Goal: Task Accomplishment & Management: Manage account settings

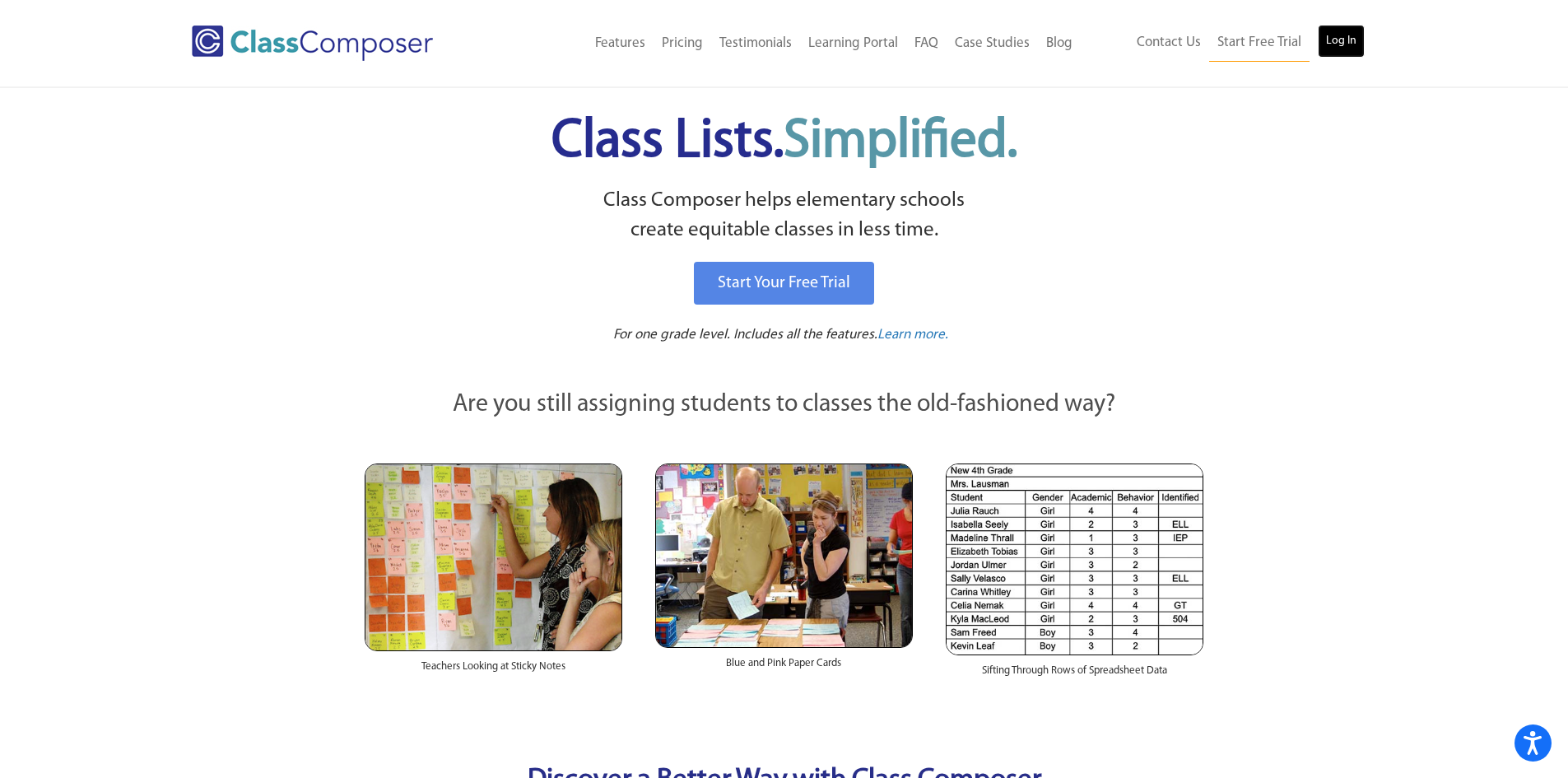
click at [1327, 34] on link "Log In" at bounding box center [1341, 41] width 47 height 33
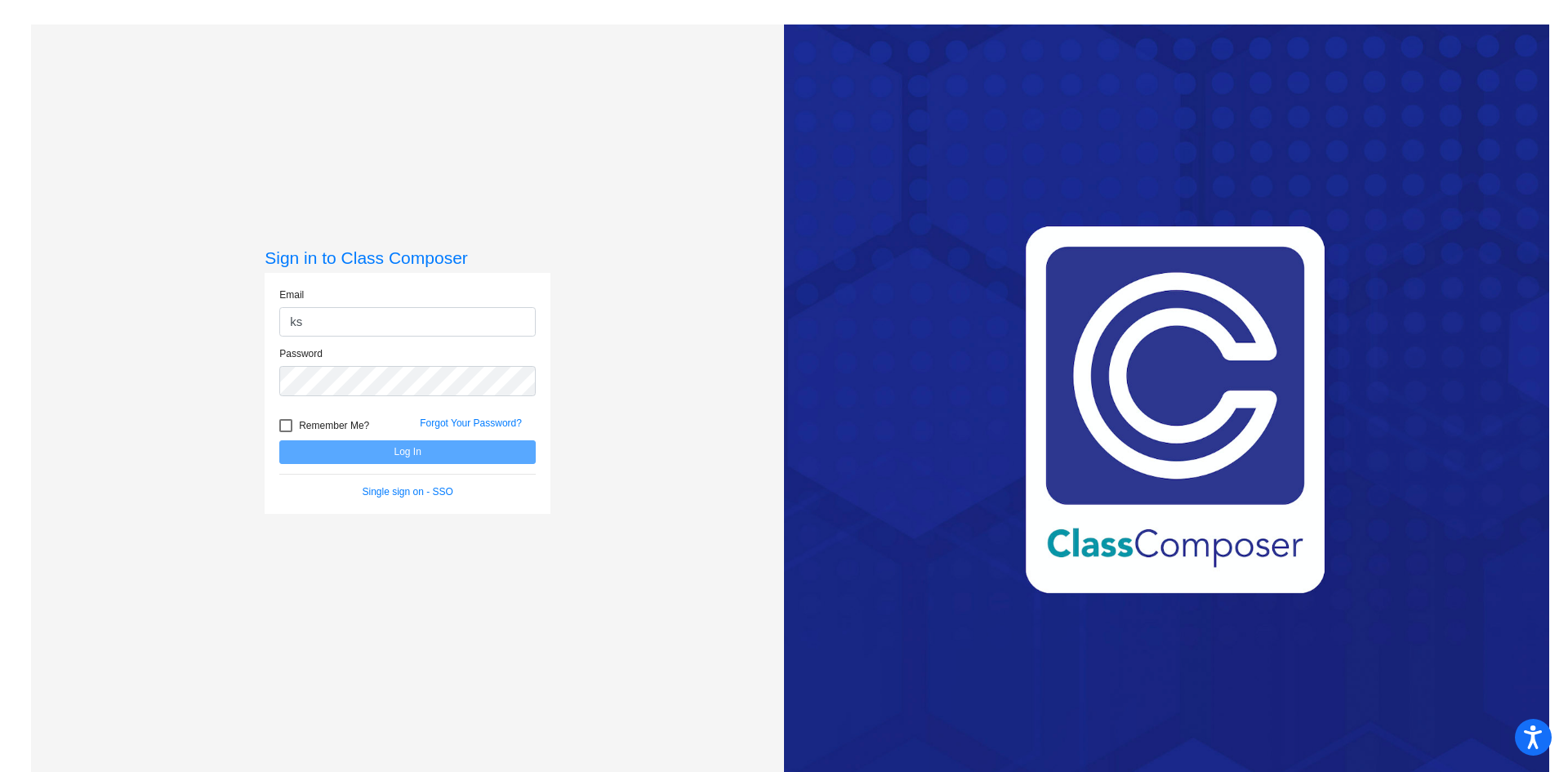
type input "[EMAIL_ADDRESS][DOMAIN_NAME]"
click at [280, 440] on button "Log In" at bounding box center [408, 452] width 257 height 24
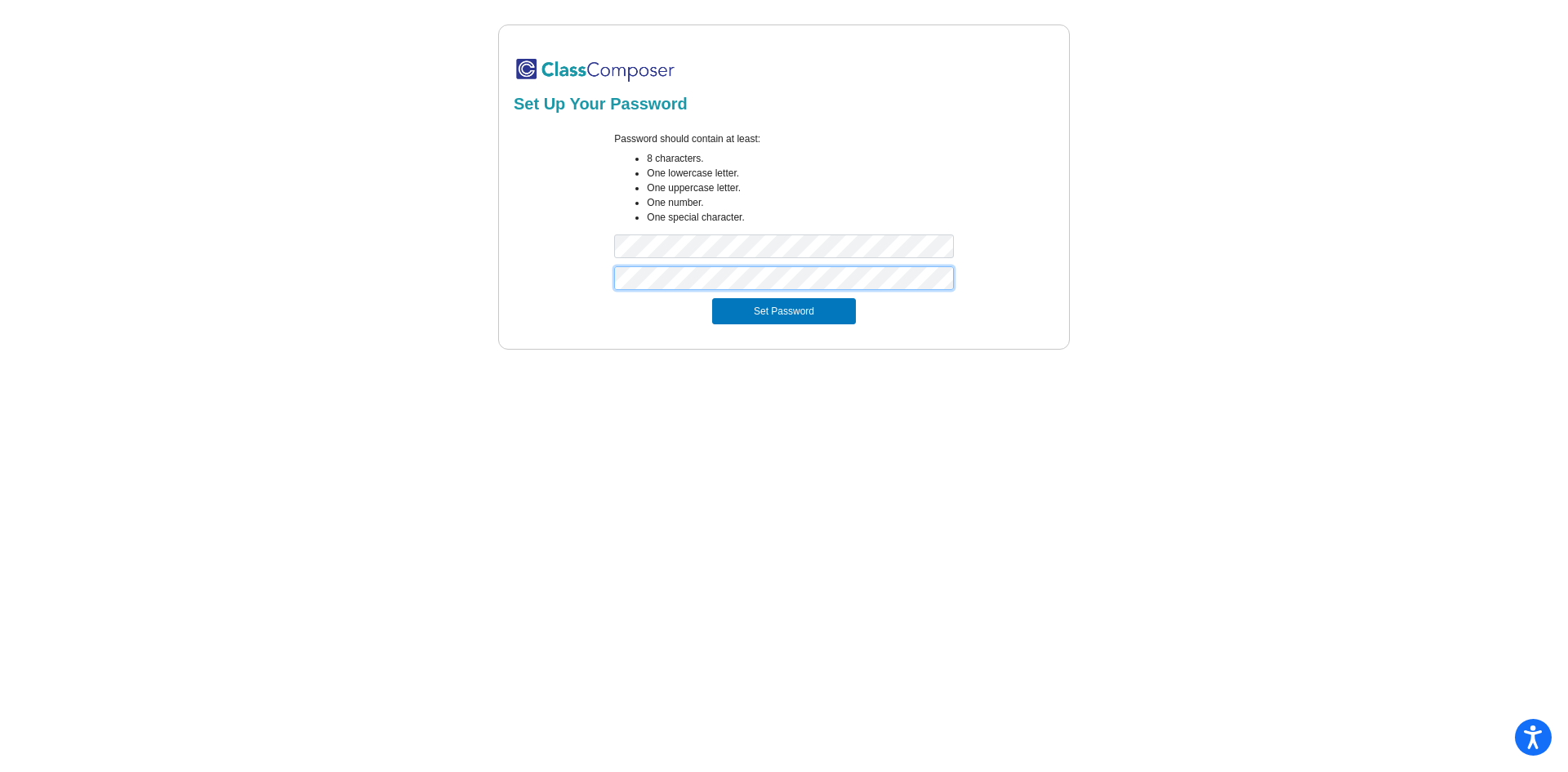
click at [712, 298] on button "Set Password" at bounding box center [784, 311] width 144 height 26
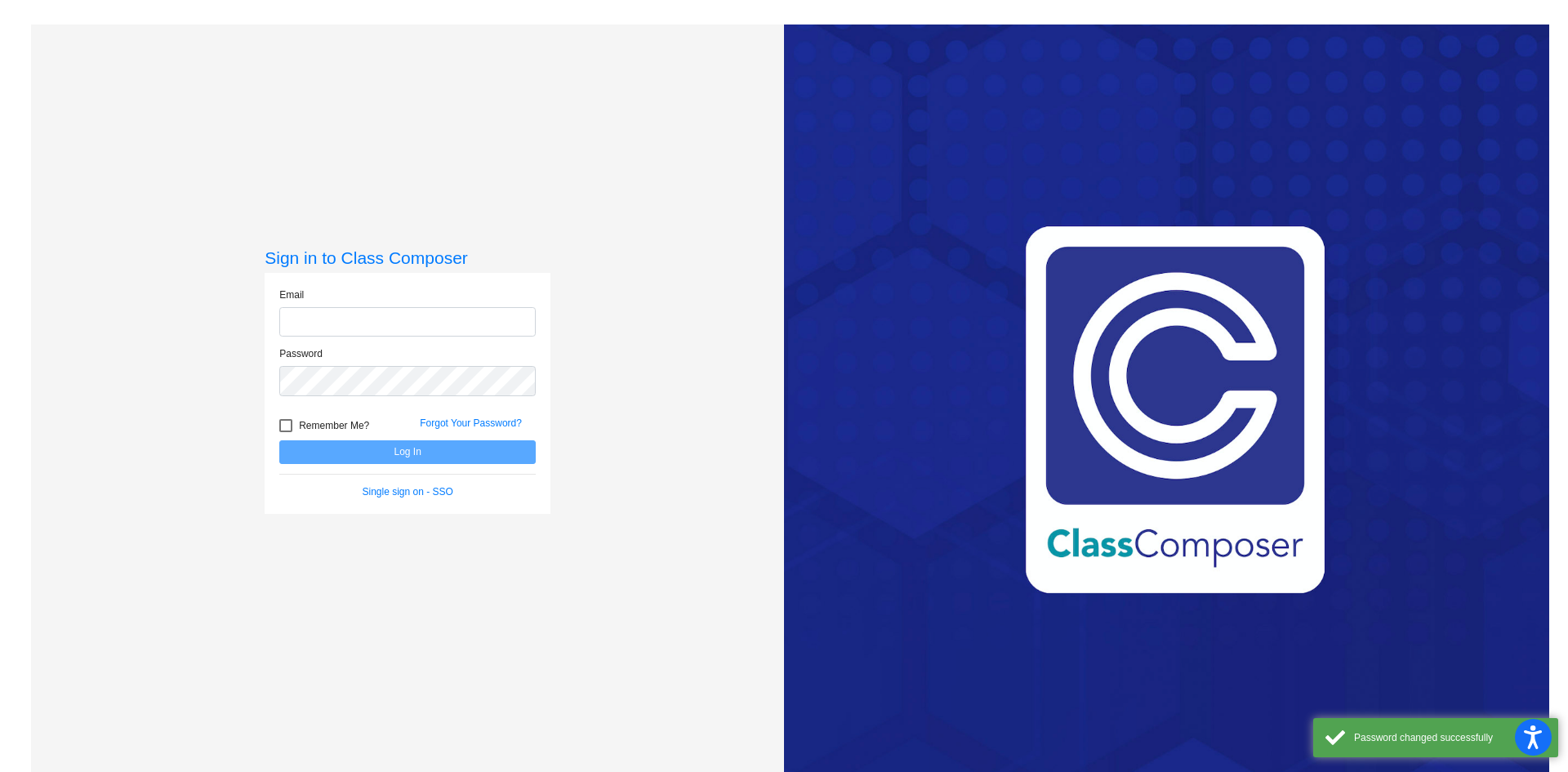
click at [315, 313] on input "email" at bounding box center [408, 322] width 257 height 30
type input "[EMAIL_ADDRESS][DOMAIN_NAME]"
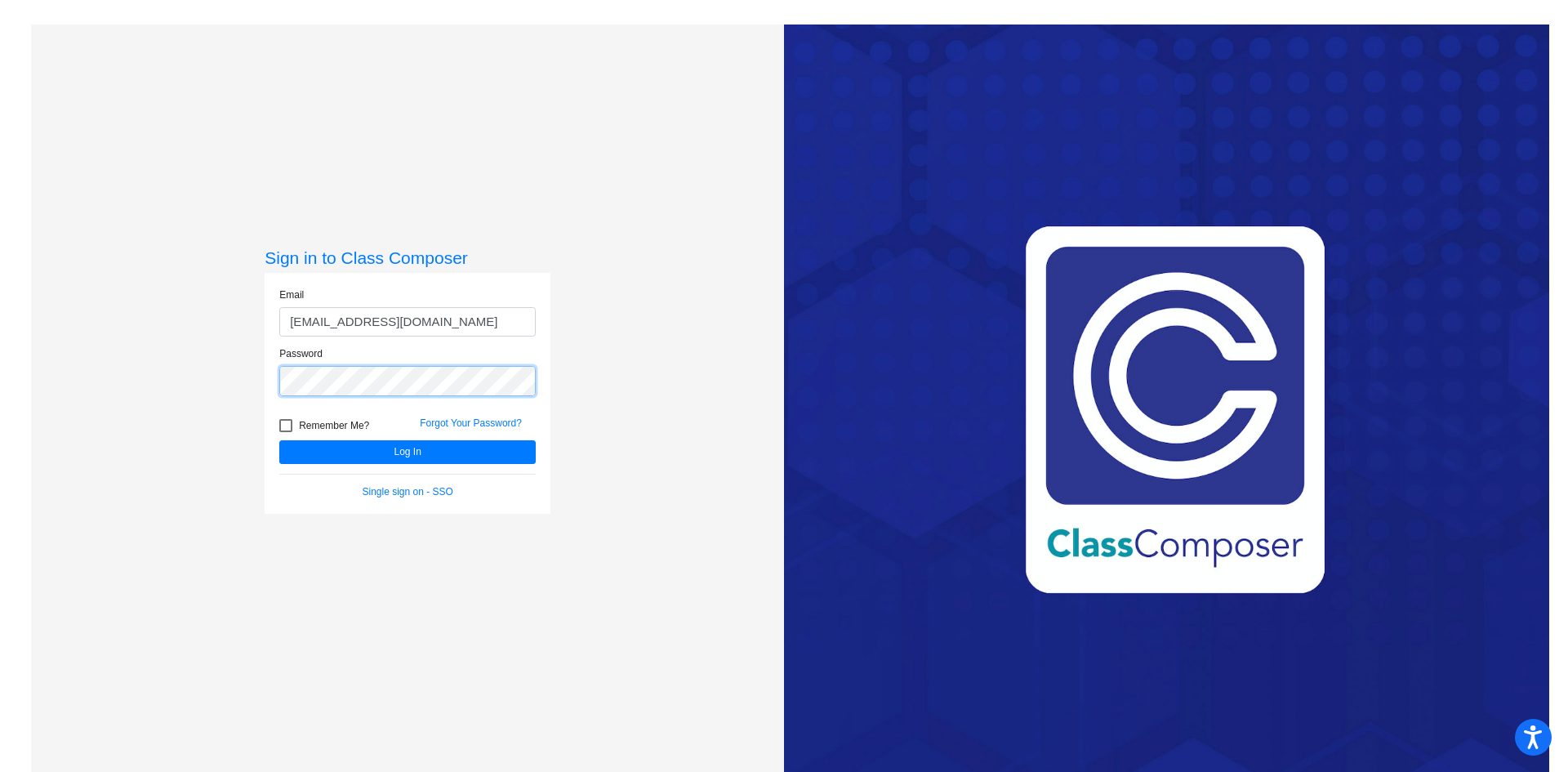
click at [280, 440] on button "Log In" at bounding box center [408, 452] width 257 height 24
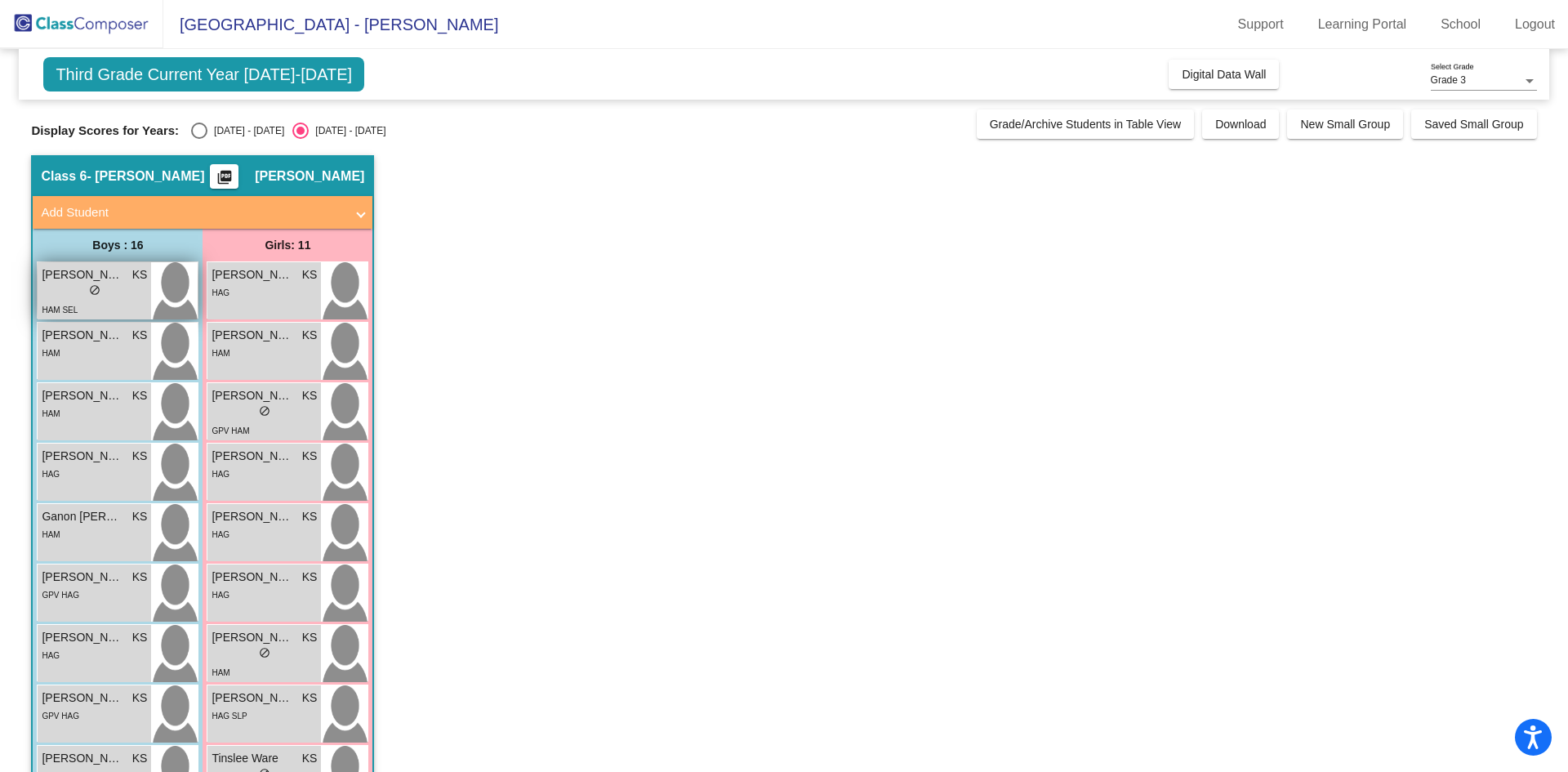
click at [97, 301] on div "HAM SEL" at bounding box center [94, 309] width 105 height 18
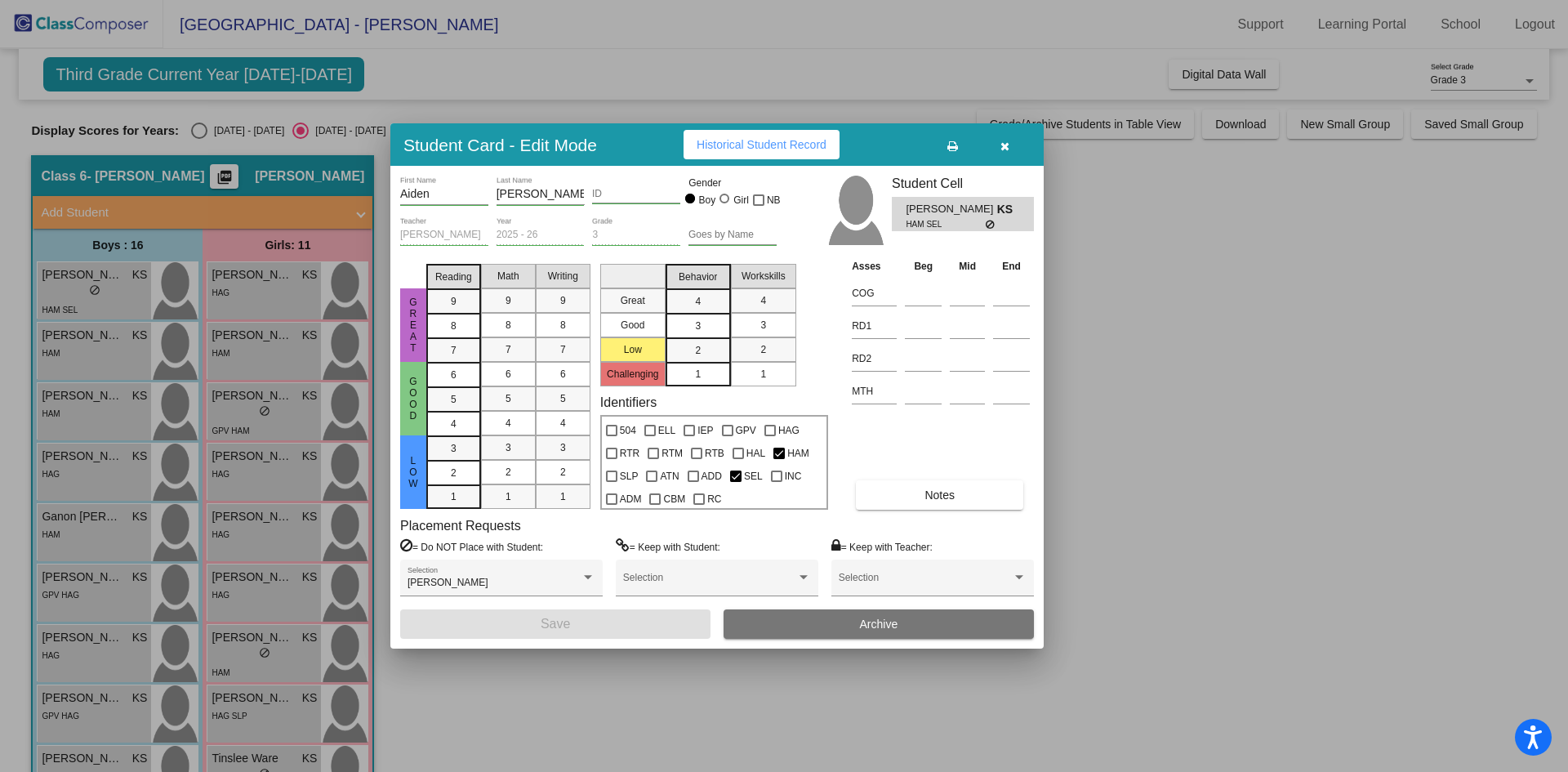
drag, startPoint x: 1000, startPoint y: 147, endPoint x: 799, endPoint y: 165, distance: 201.8
click at [1001, 147] on icon "button" at bounding box center [1006, 146] width 9 height 11
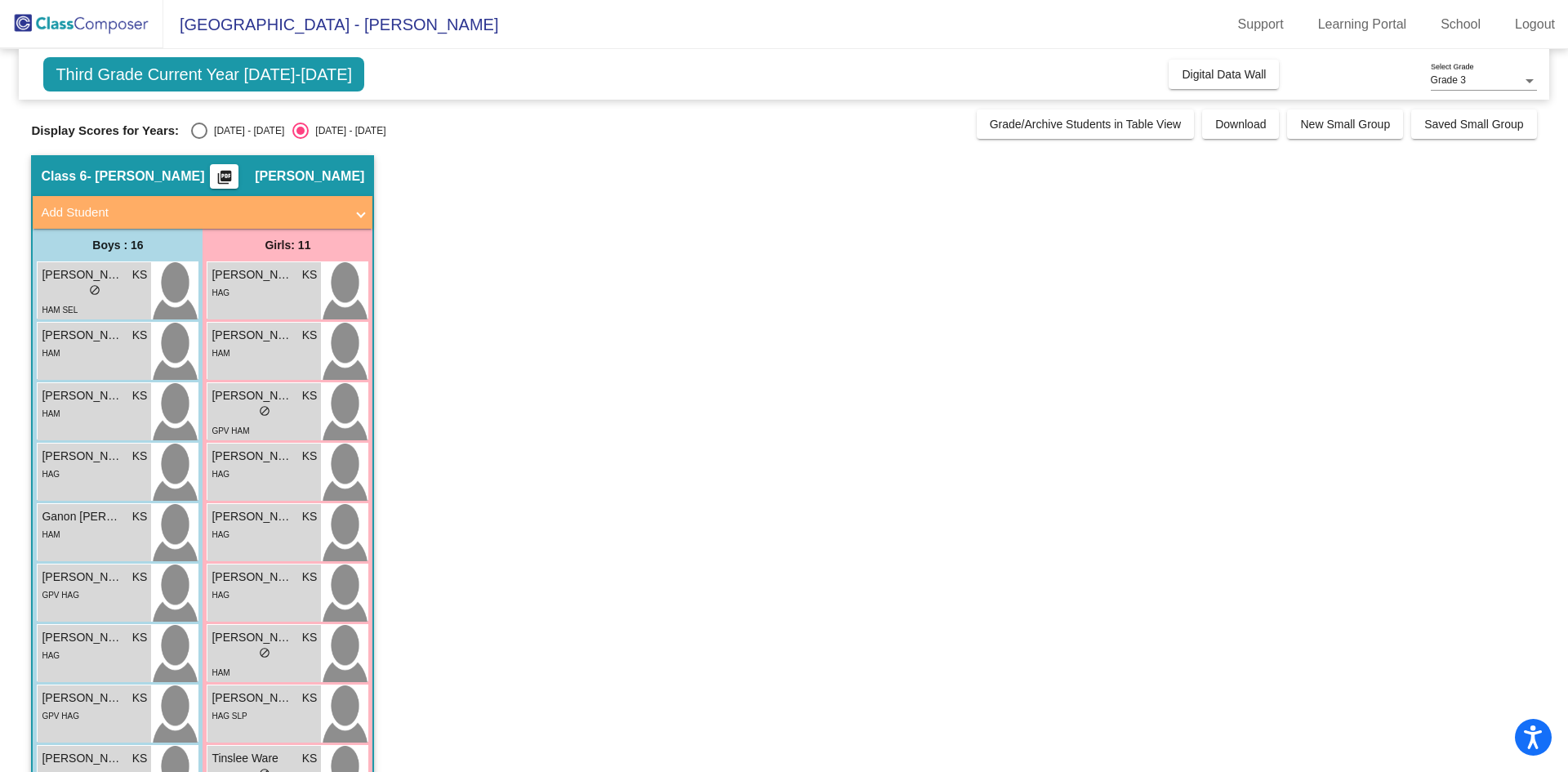
click at [207, 129] on div "Select an option" at bounding box center [199, 131] width 17 height 17
click at [199, 139] on input "2024 - 2025" at bounding box center [199, 139] width 1 height 1
radio input "true"
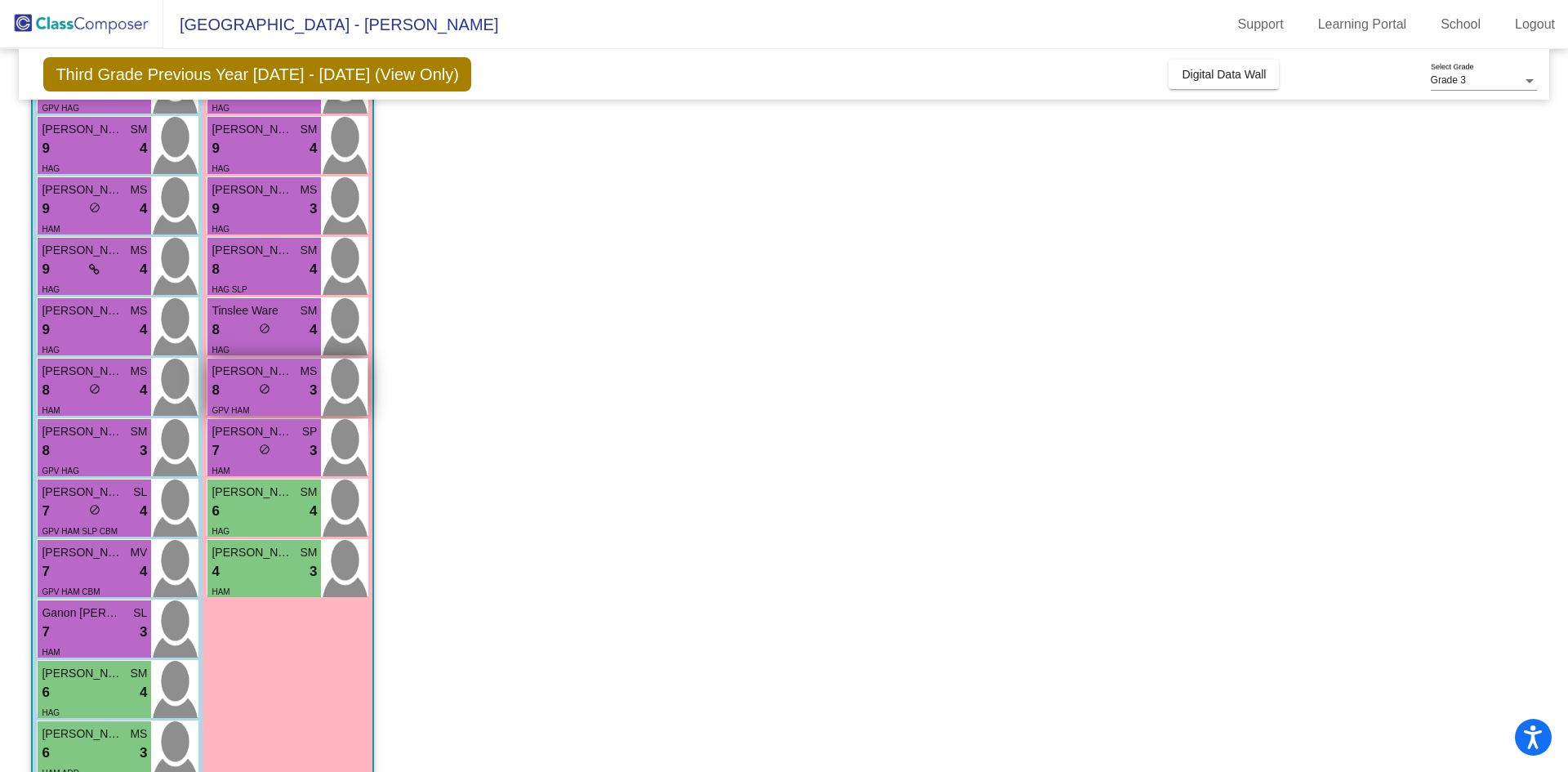
scroll to position [483, 0]
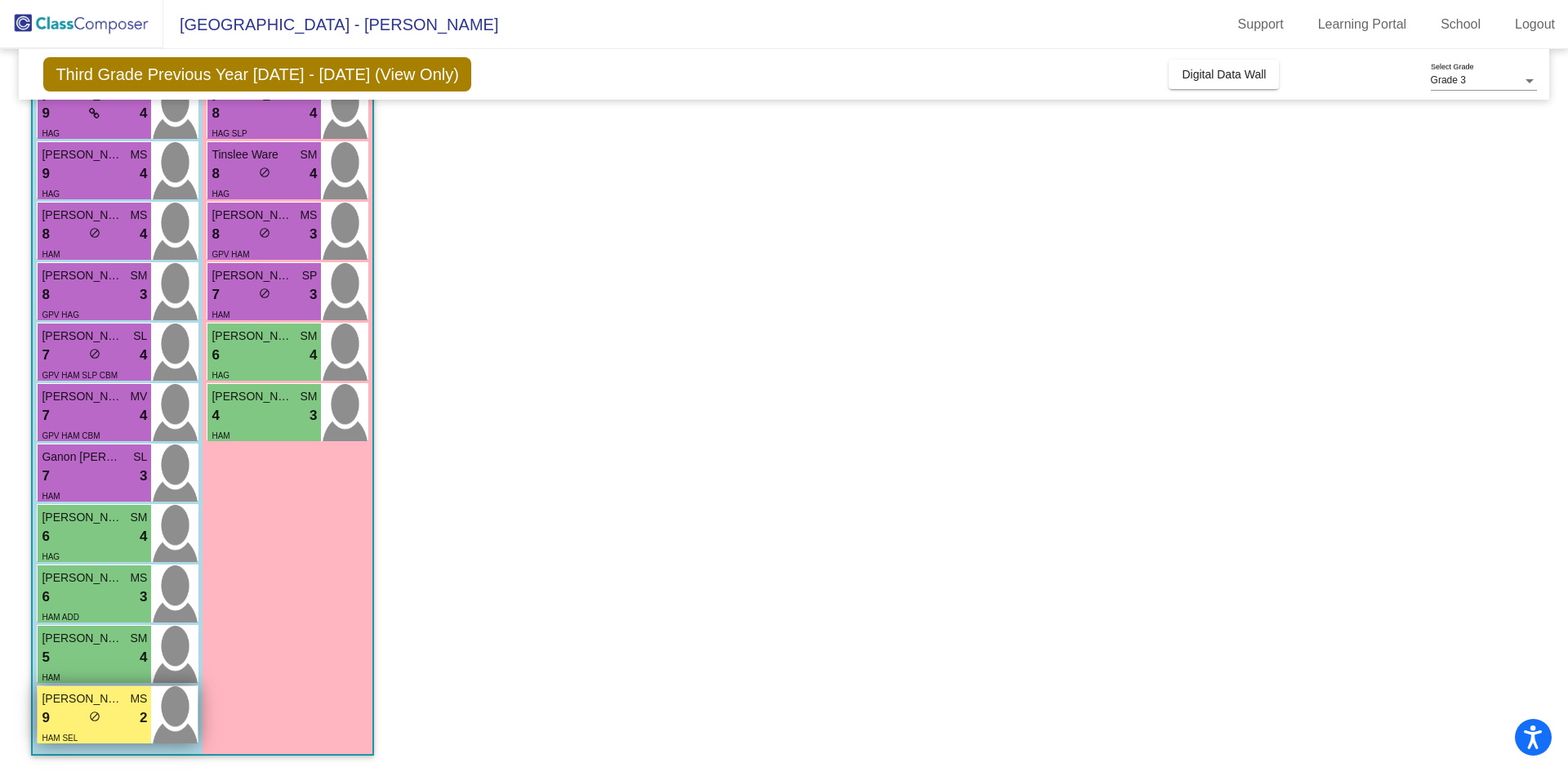
click at [70, 721] on div "9 lock do_not_disturb_alt 2" at bounding box center [94, 718] width 105 height 21
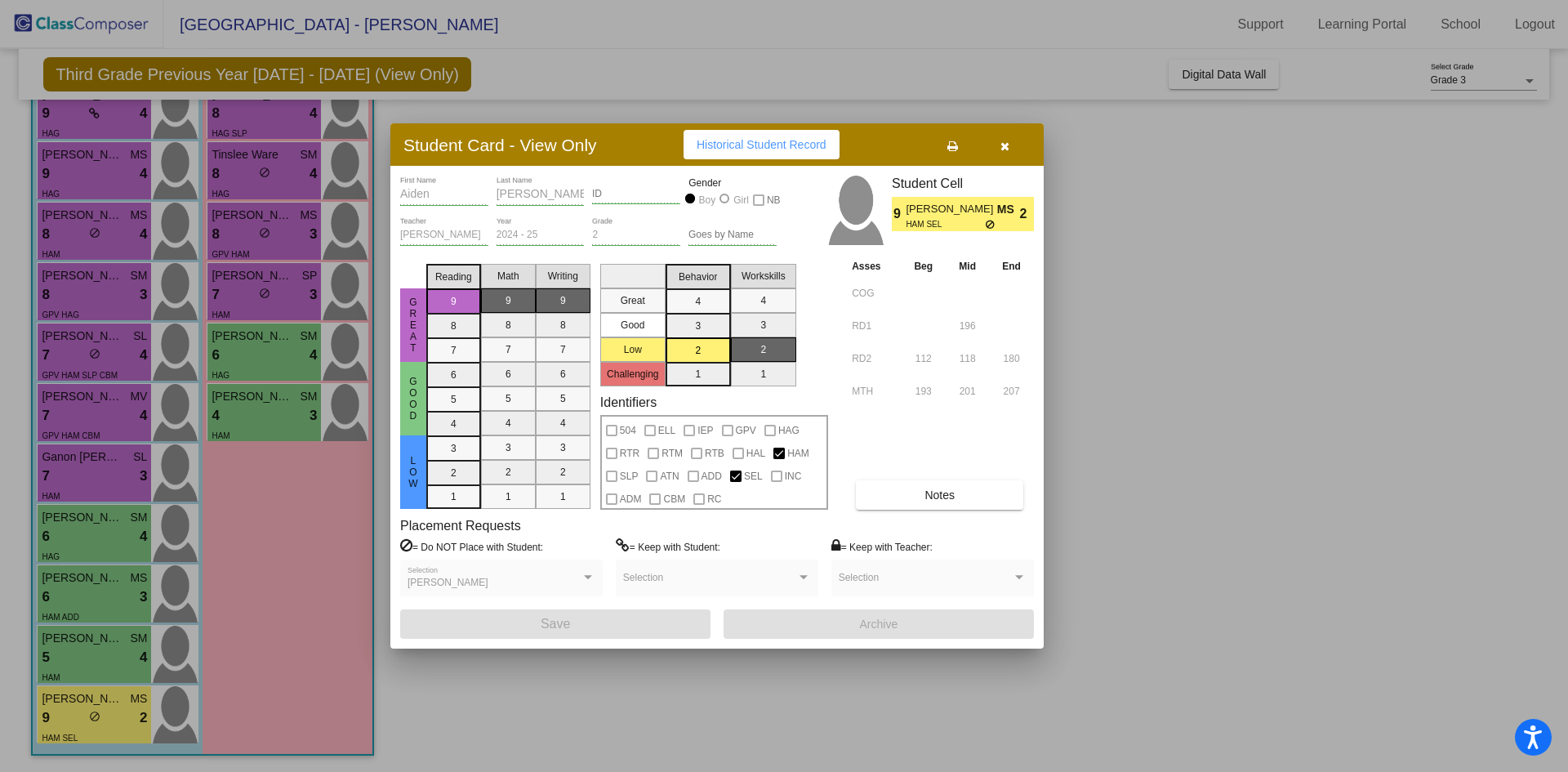
click at [1010, 140] on button "button" at bounding box center [1005, 145] width 53 height 30
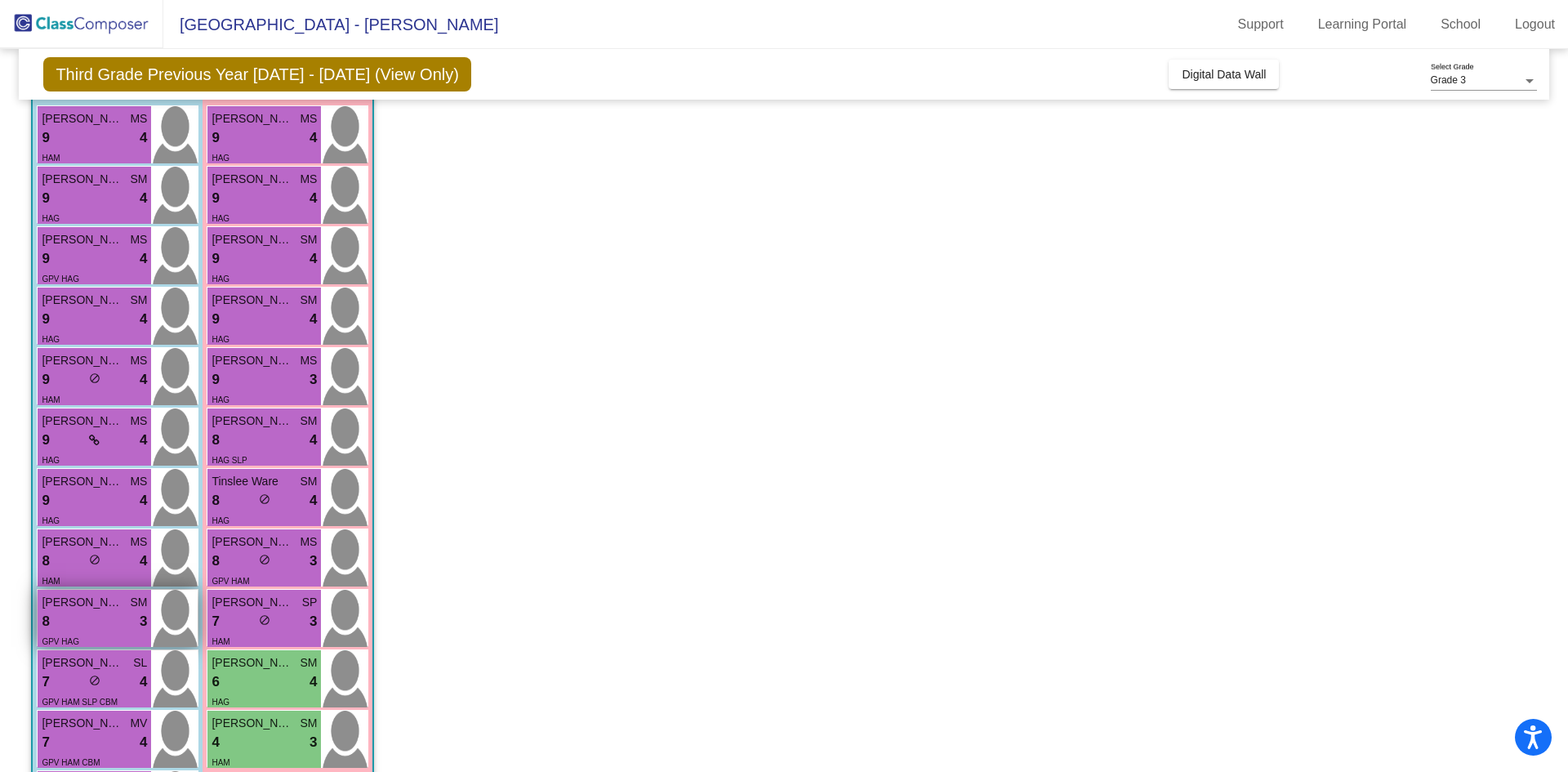
scroll to position [401, 0]
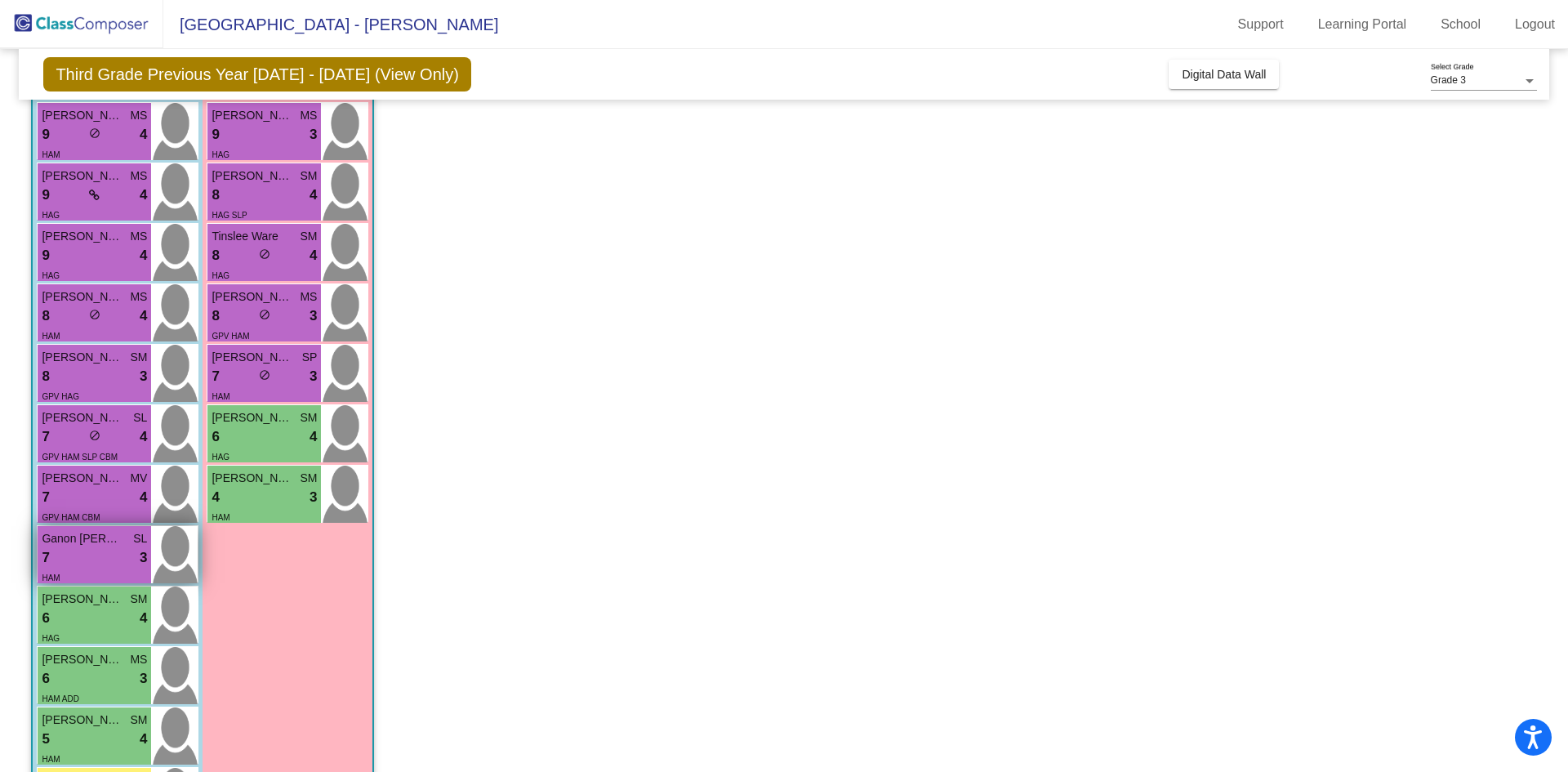
click at [124, 563] on div "7 lock do_not_disturb_alt 3" at bounding box center [94, 558] width 105 height 21
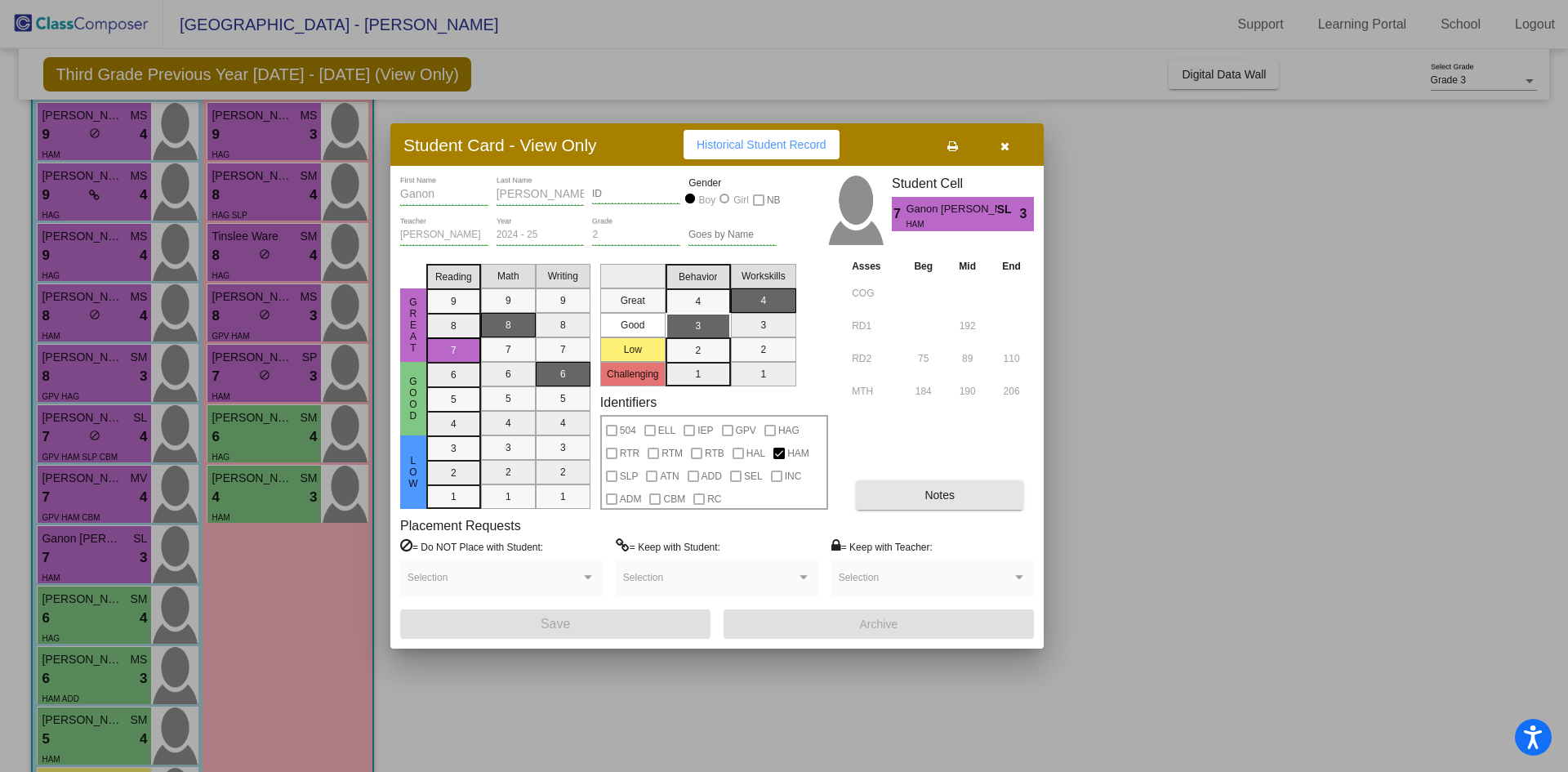
click at [924, 491] on span "Notes" at bounding box center [939, 495] width 30 height 13
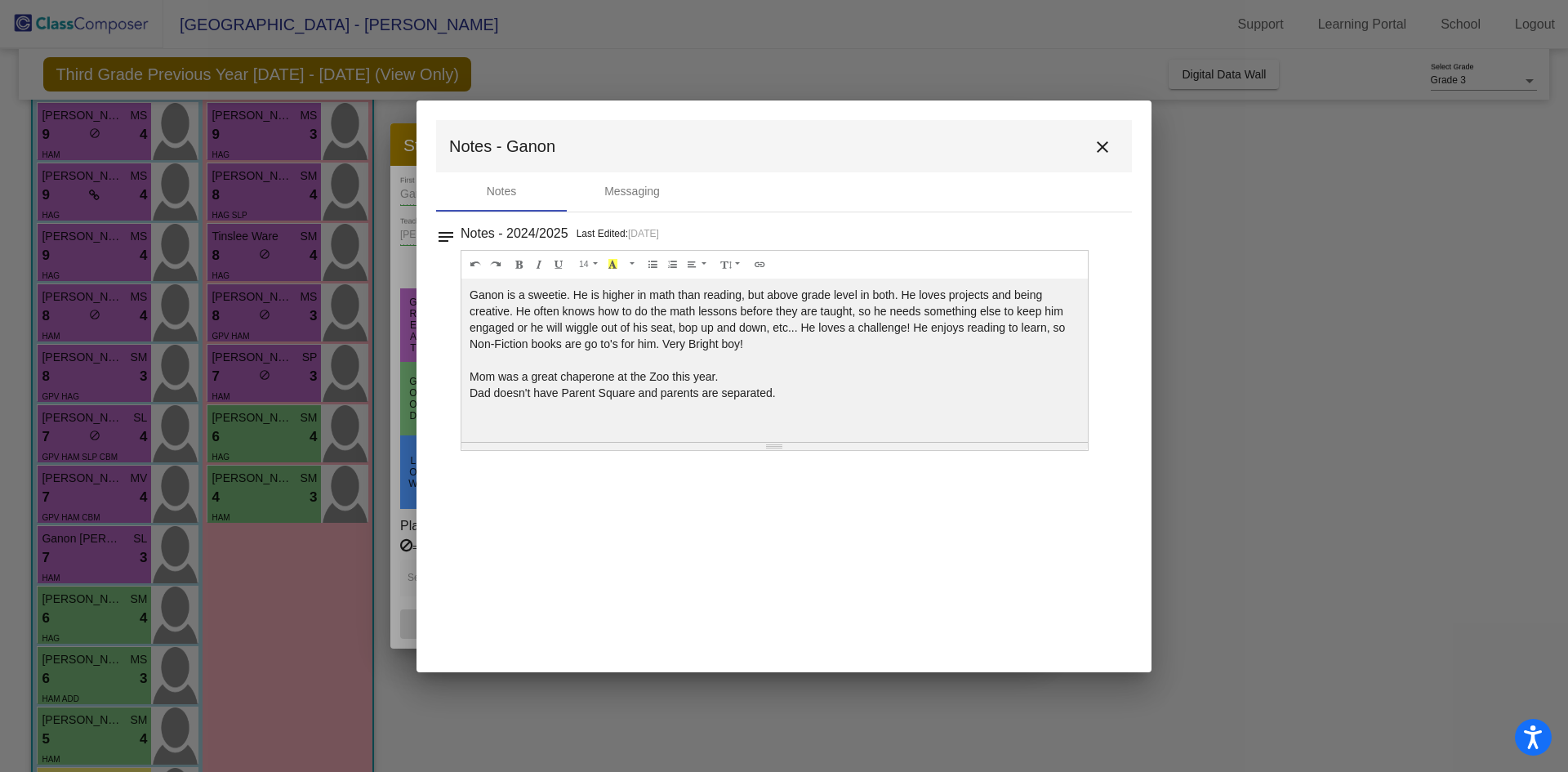
click at [1109, 149] on mat-icon "close" at bounding box center [1103, 147] width 19 height 19
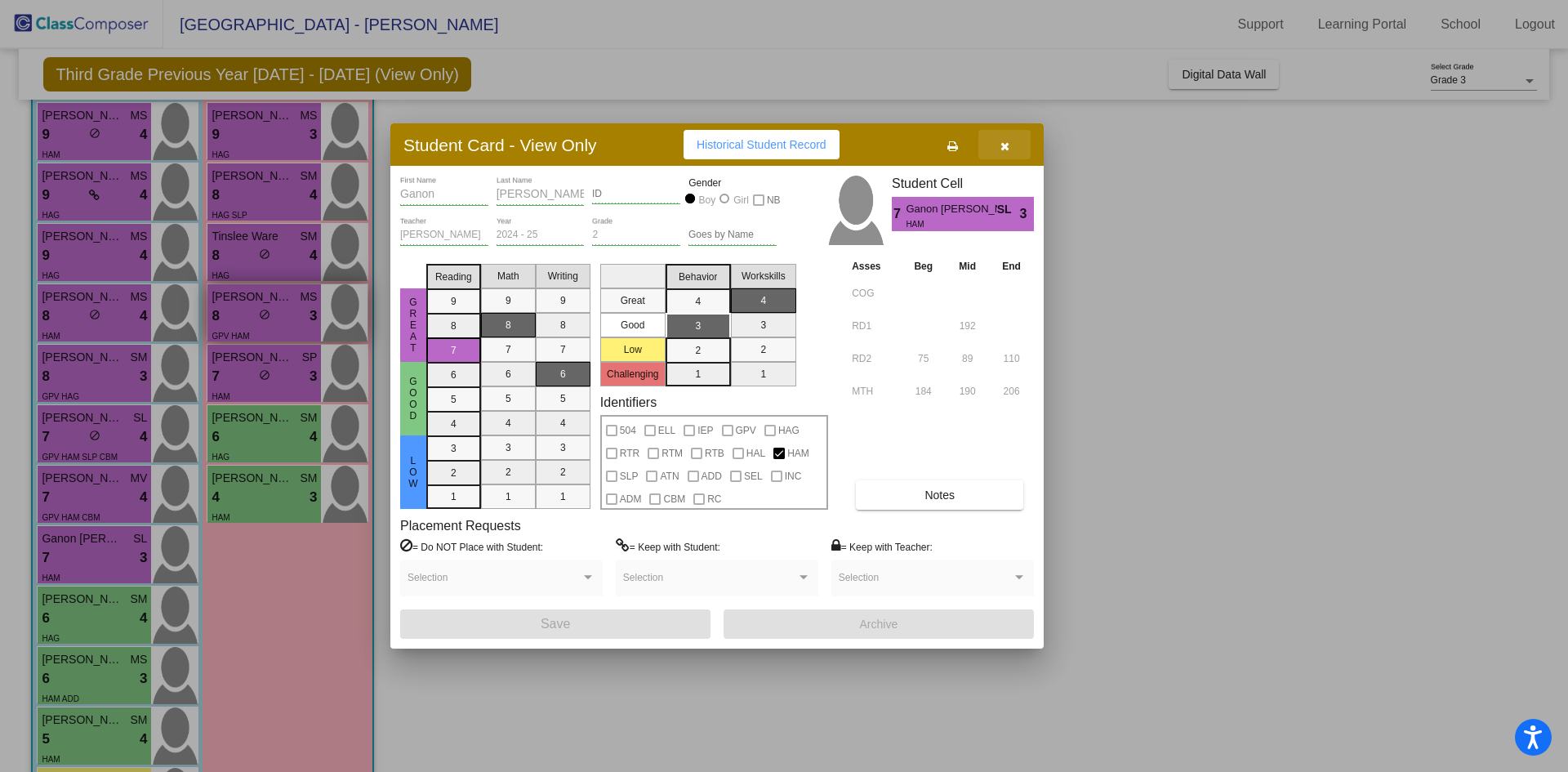
drag, startPoint x: 1007, startPoint y: 150, endPoint x: 294, endPoint y: 344, distance: 738.9
click at [1005, 149] on icon "button" at bounding box center [1006, 146] width 9 height 11
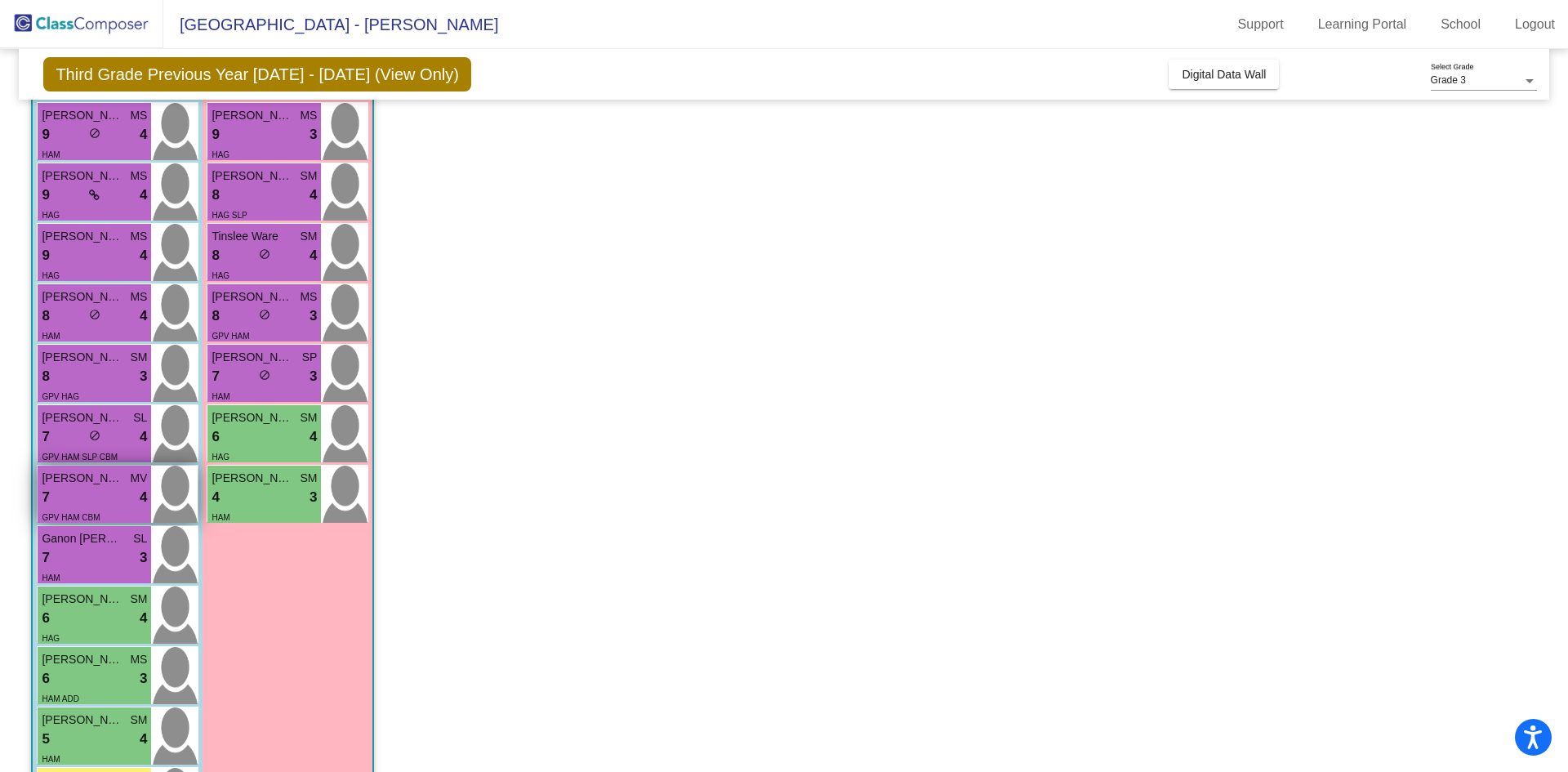
scroll to position [483, 0]
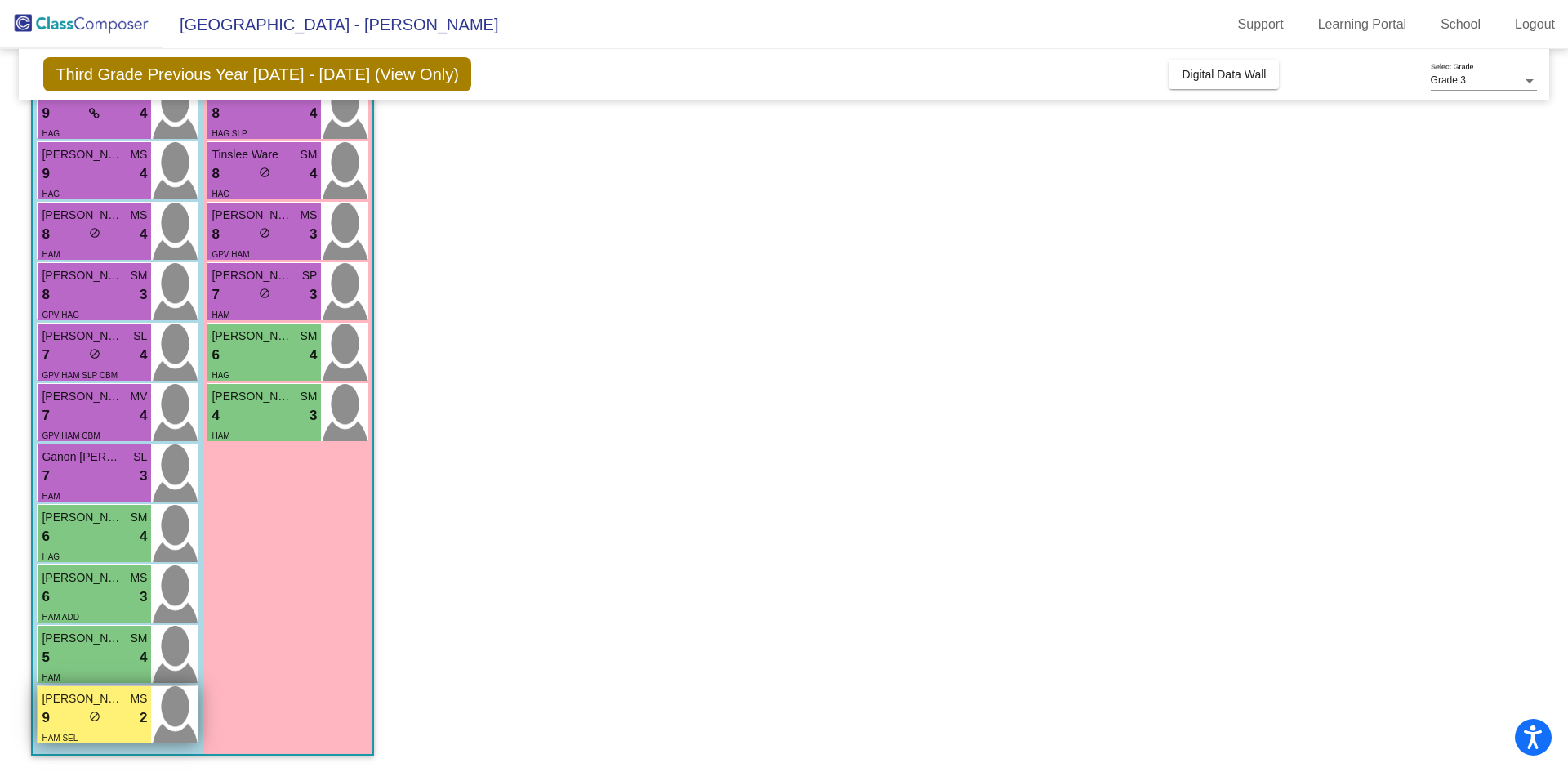
click at [83, 720] on div "9 lock do_not_disturb_alt 2" at bounding box center [94, 718] width 105 height 21
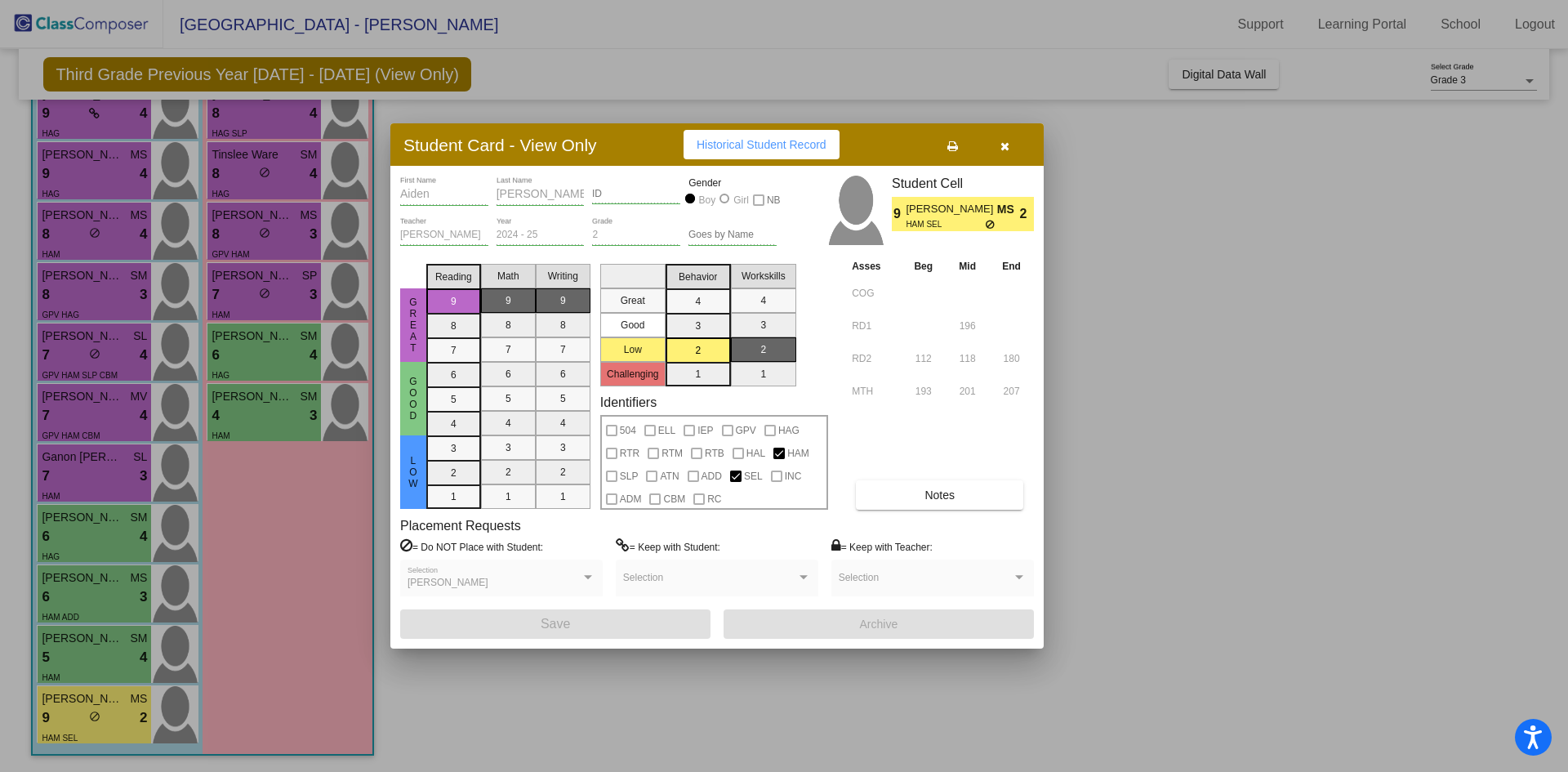
click at [956, 490] on button "Notes" at bounding box center [939, 495] width 167 height 30
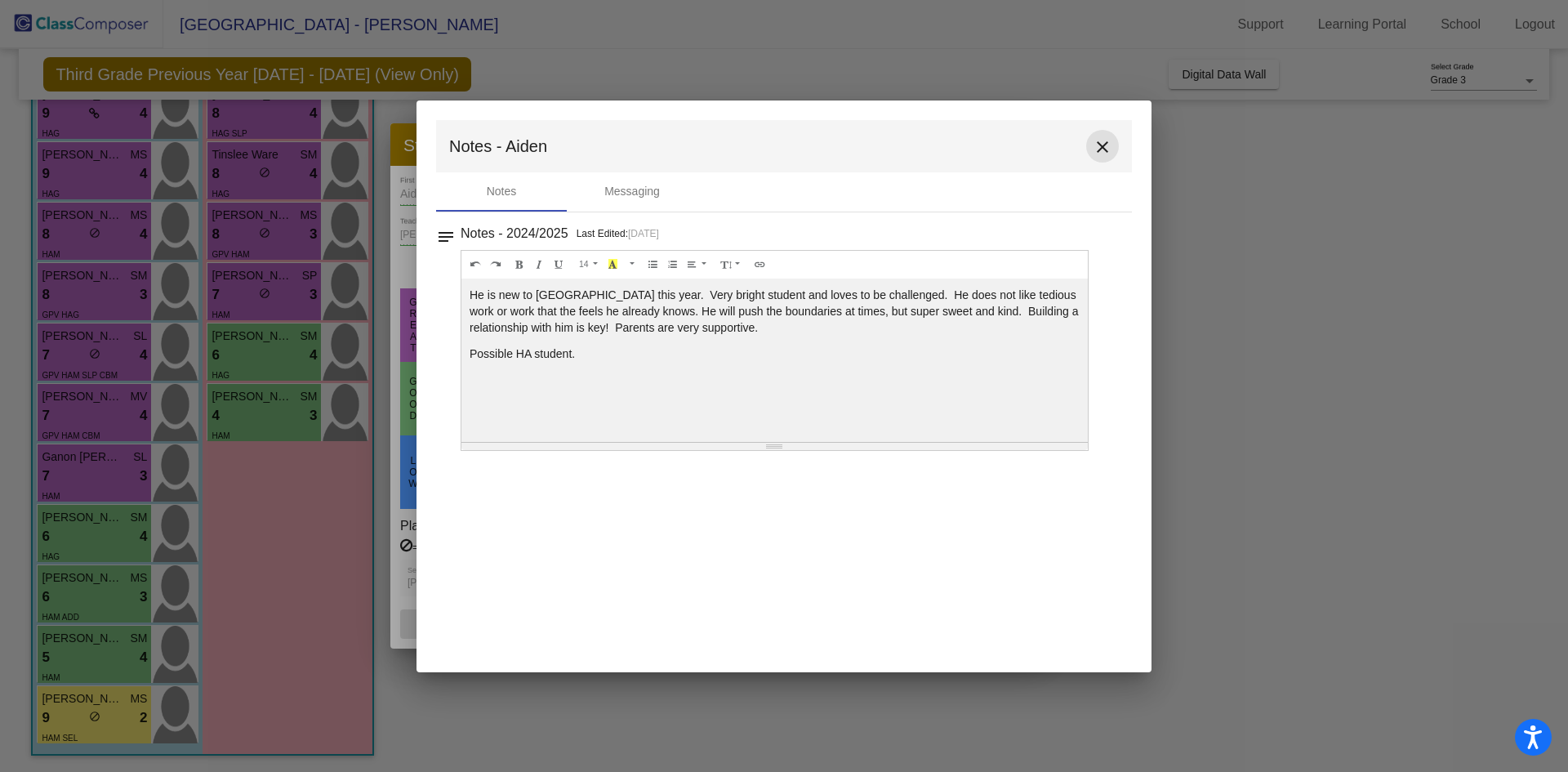
click at [1103, 138] on mat-icon "close" at bounding box center [1103, 147] width 19 height 19
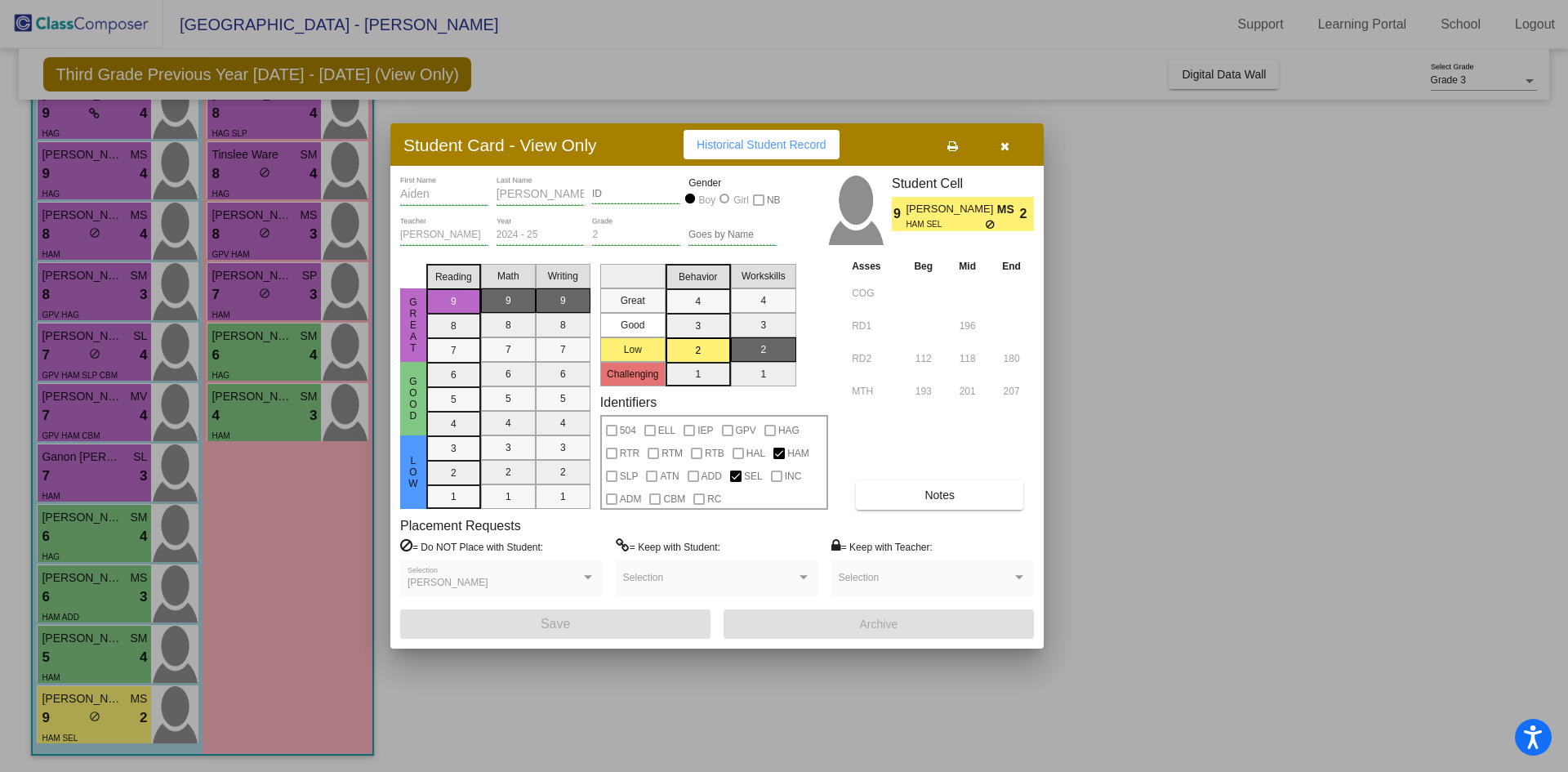
click at [1005, 144] on icon "button" at bounding box center [1006, 146] width 9 height 11
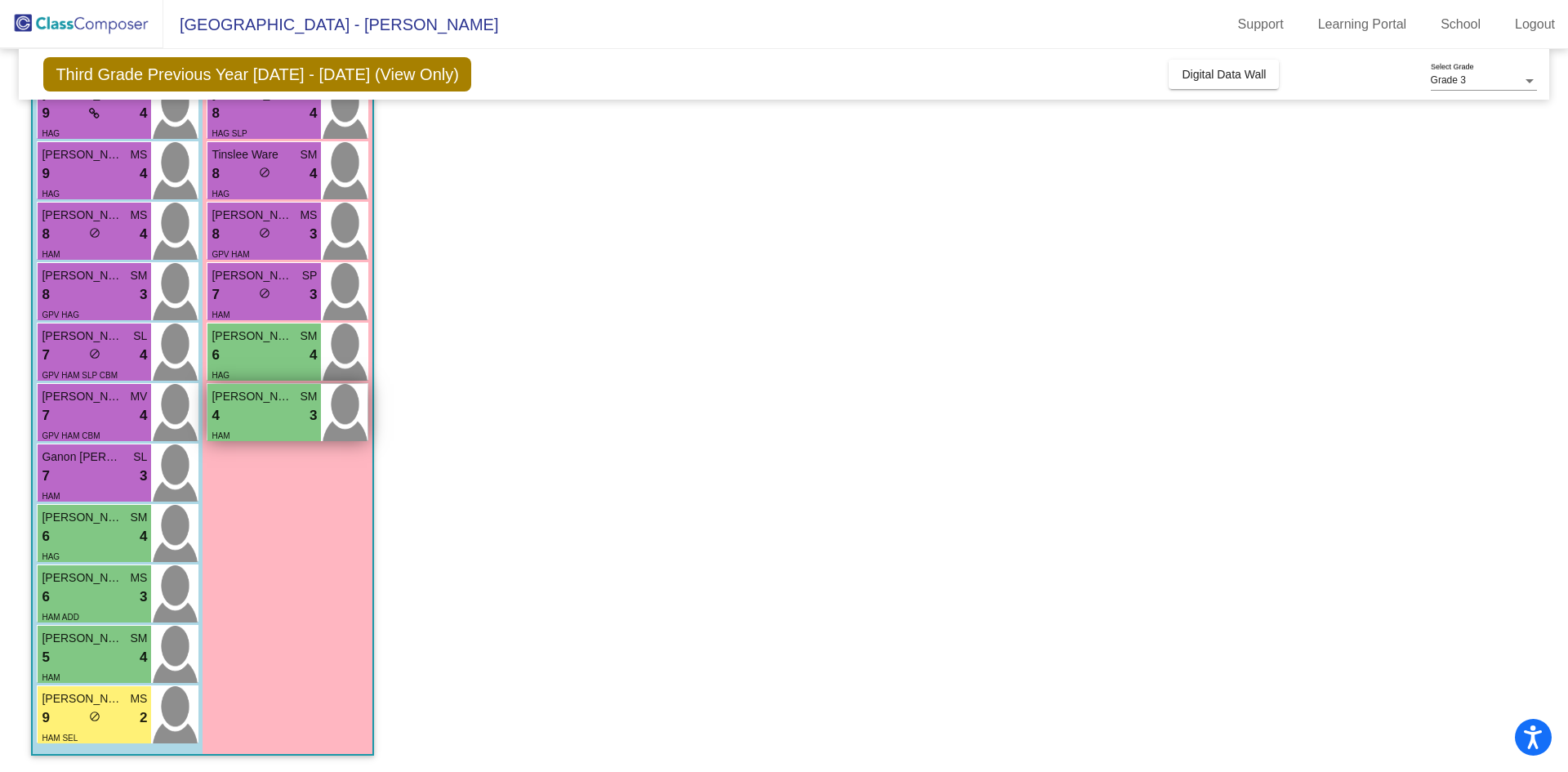
click at [232, 414] on div "4 lock do_not_disturb_alt 3" at bounding box center [264, 416] width 105 height 21
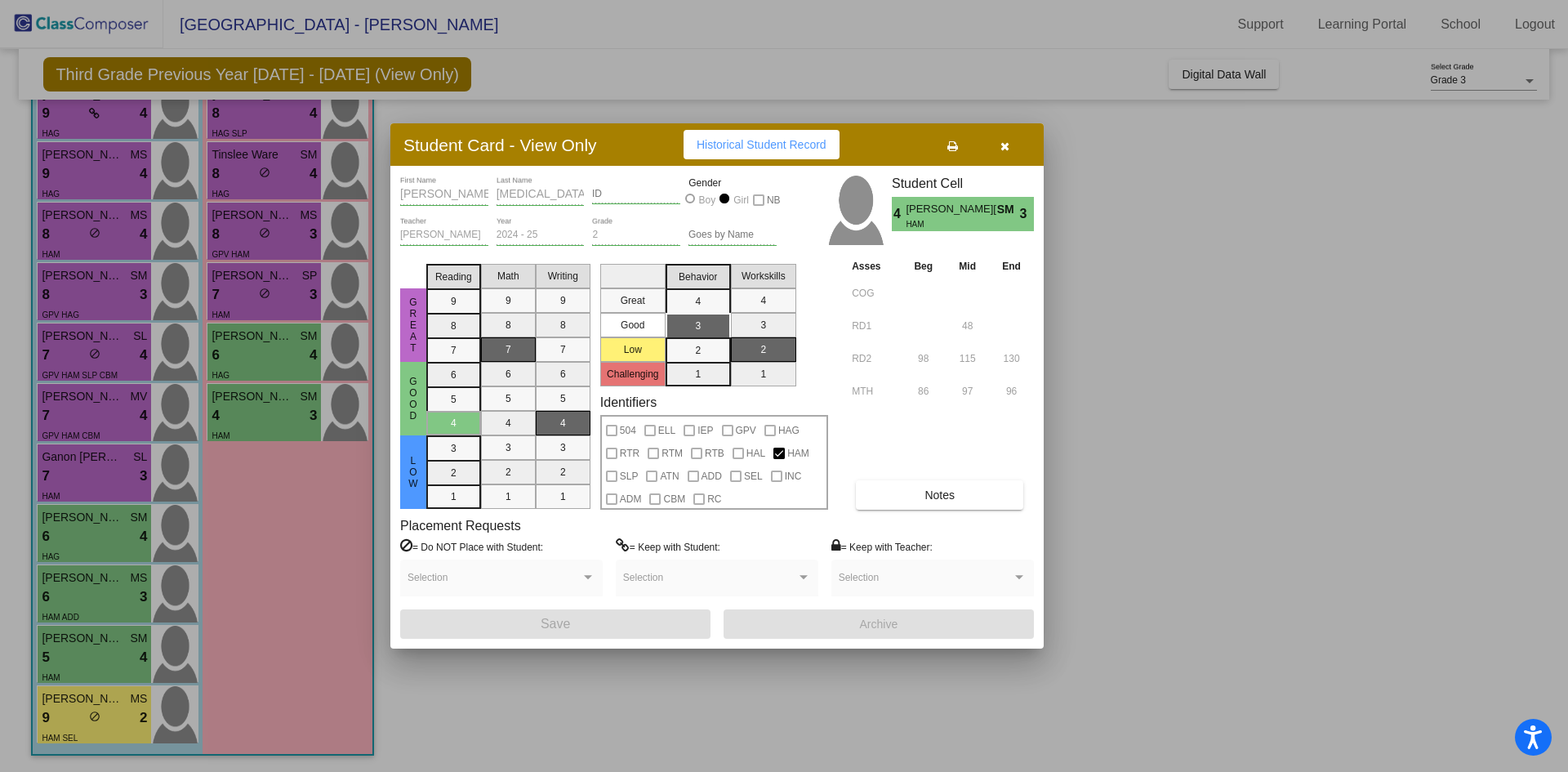
click at [897, 499] on button "Notes" at bounding box center [939, 495] width 167 height 30
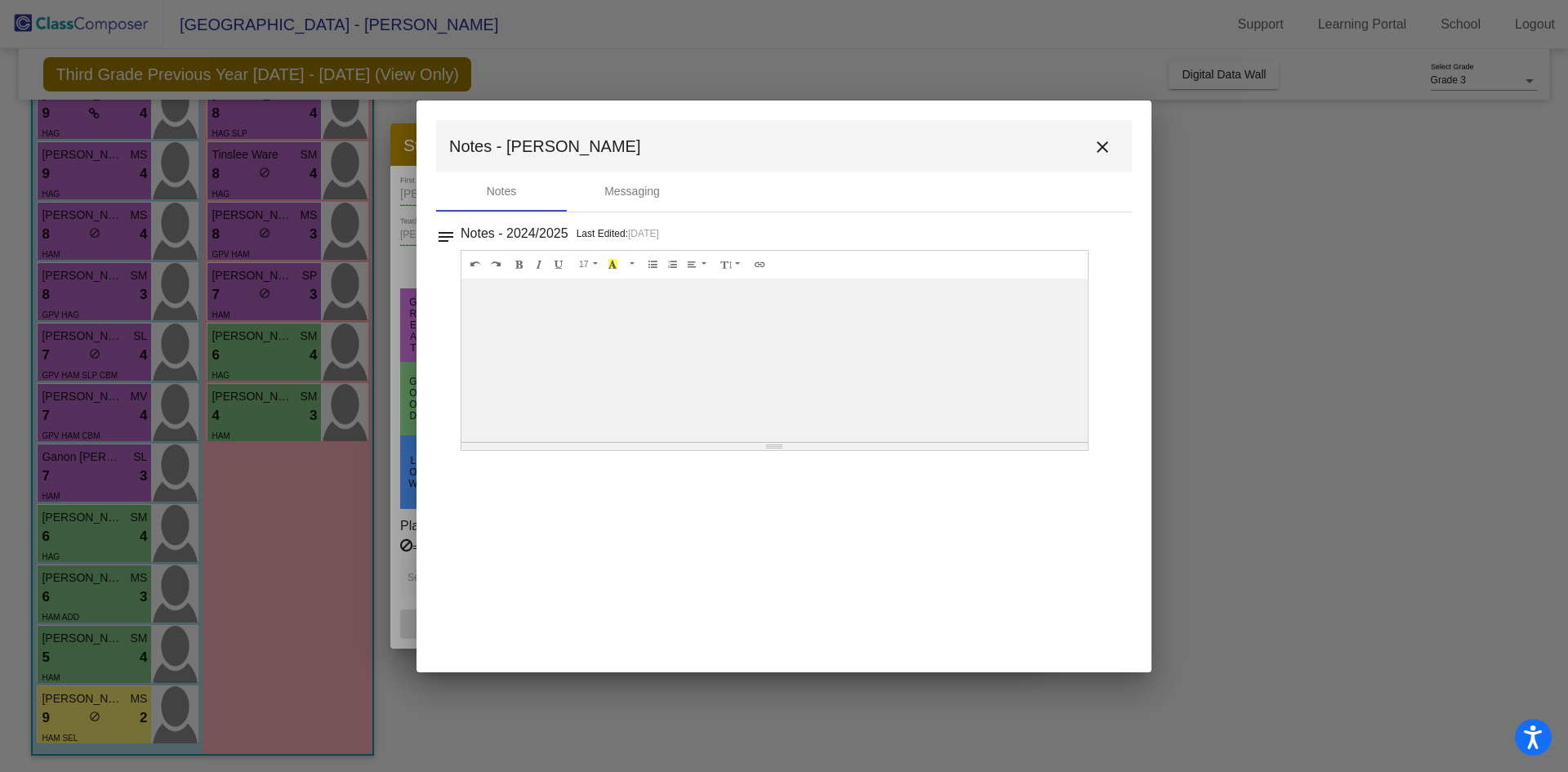
click at [1104, 146] on mat-icon "close" at bounding box center [1103, 147] width 19 height 19
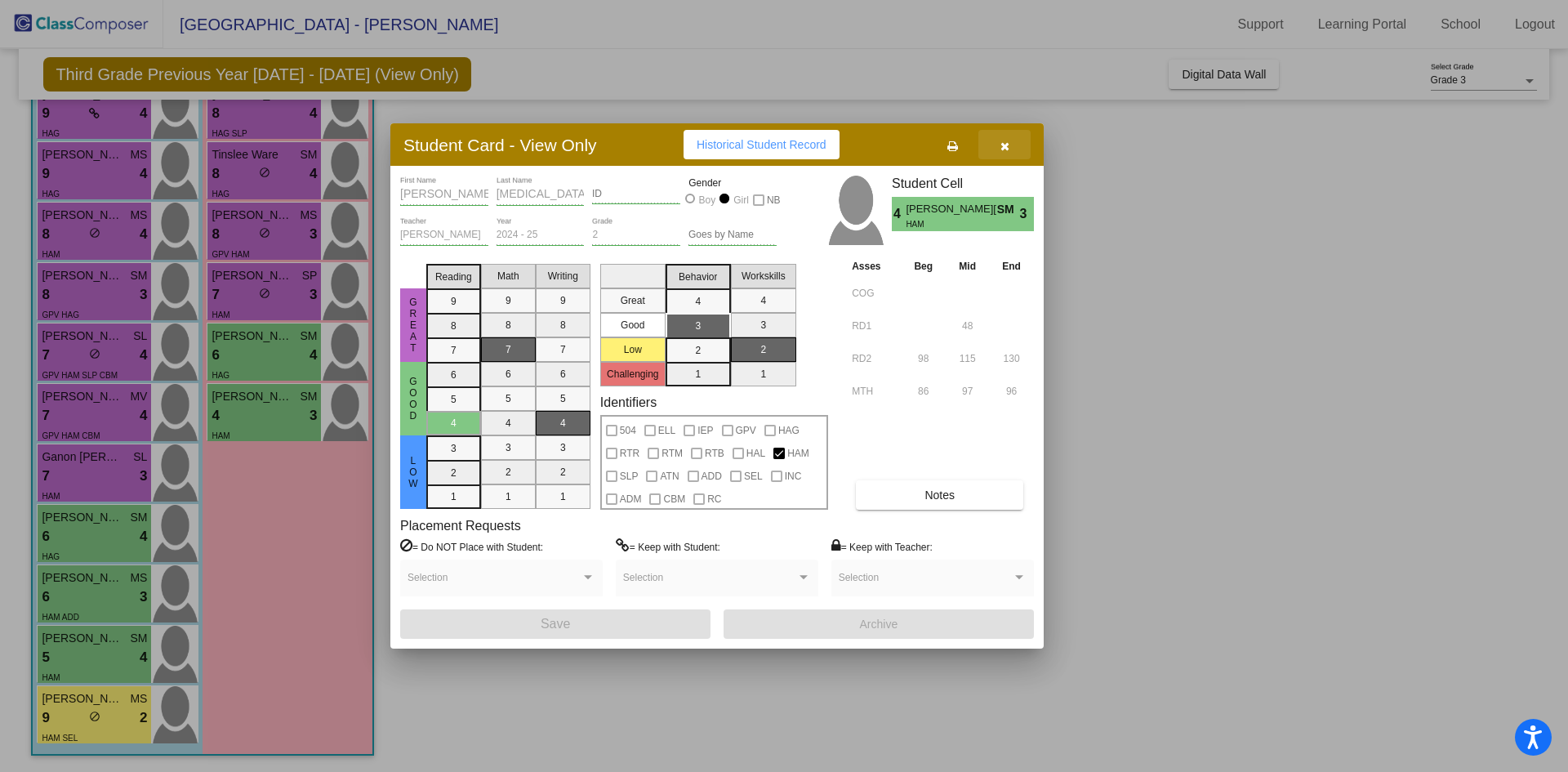
click at [1004, 145] on icon "button" at bounding box center [1006, 146] width 9 height 11
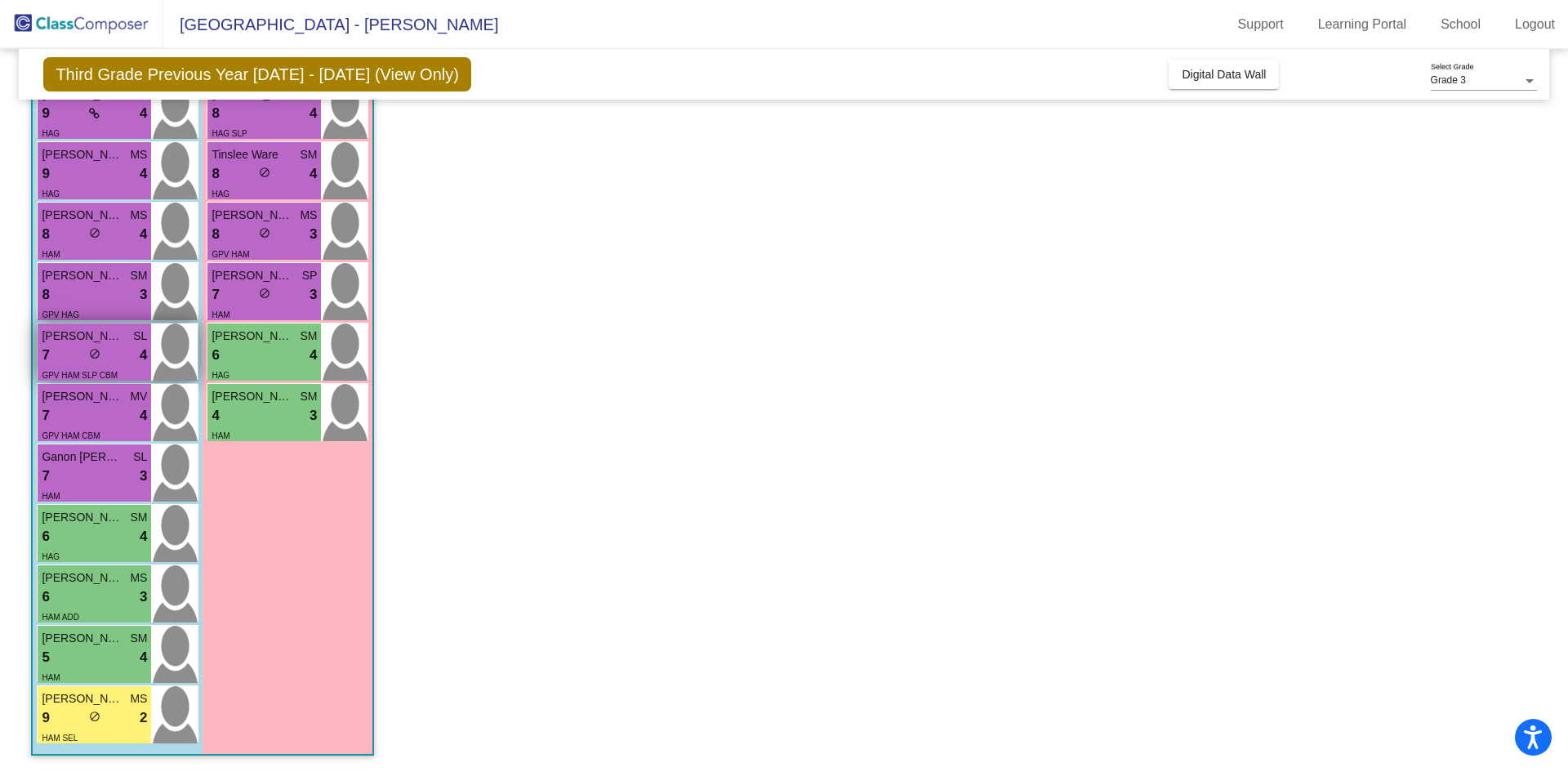
click at [56, 360] on div "7 lock do_not_disturb_alt 4" at bounding box center [94, 355] width 105 height 21
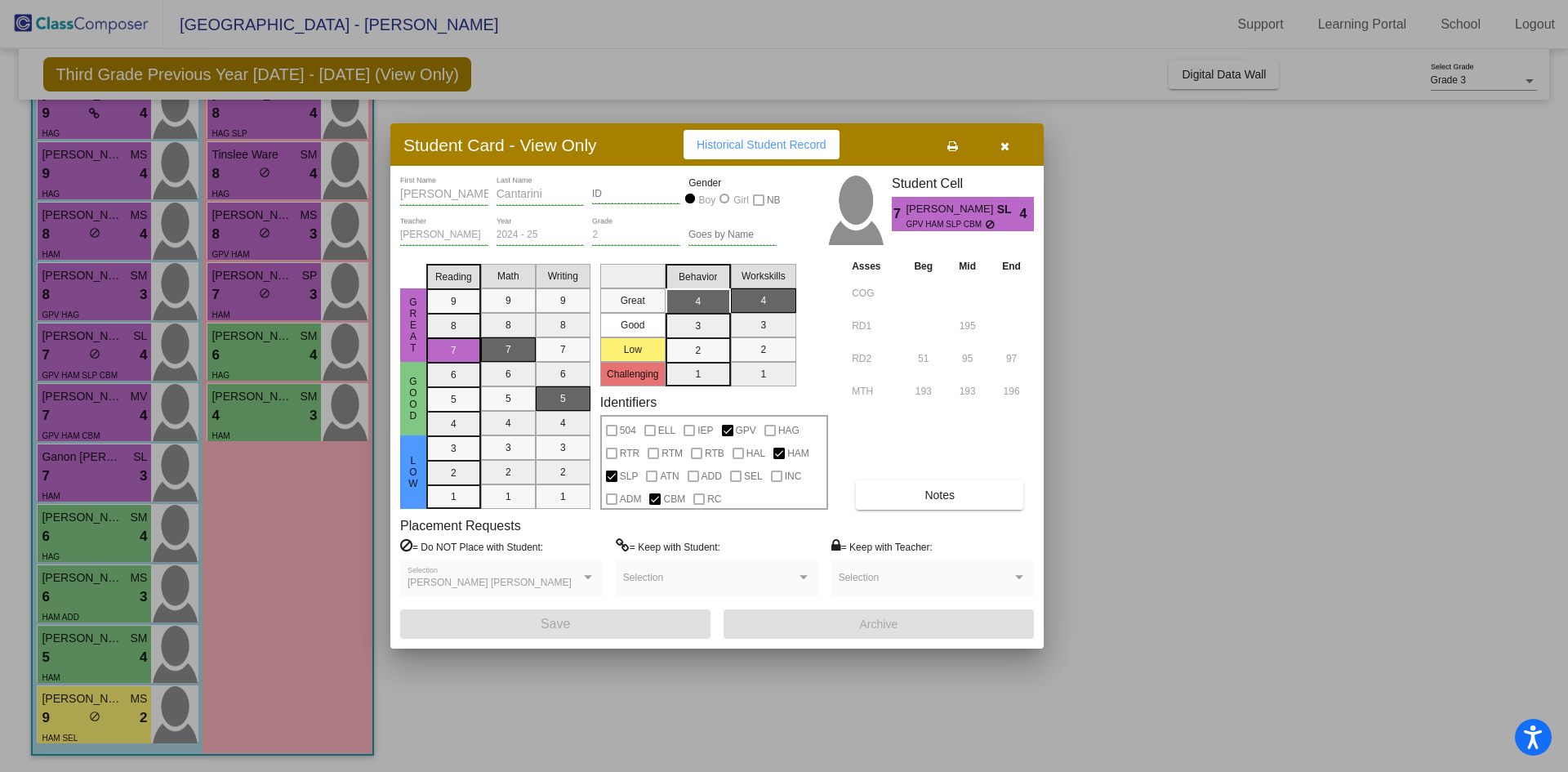
click at [902, 500] on button "Notes" at bounding box center [939, 495] width 167 height 30
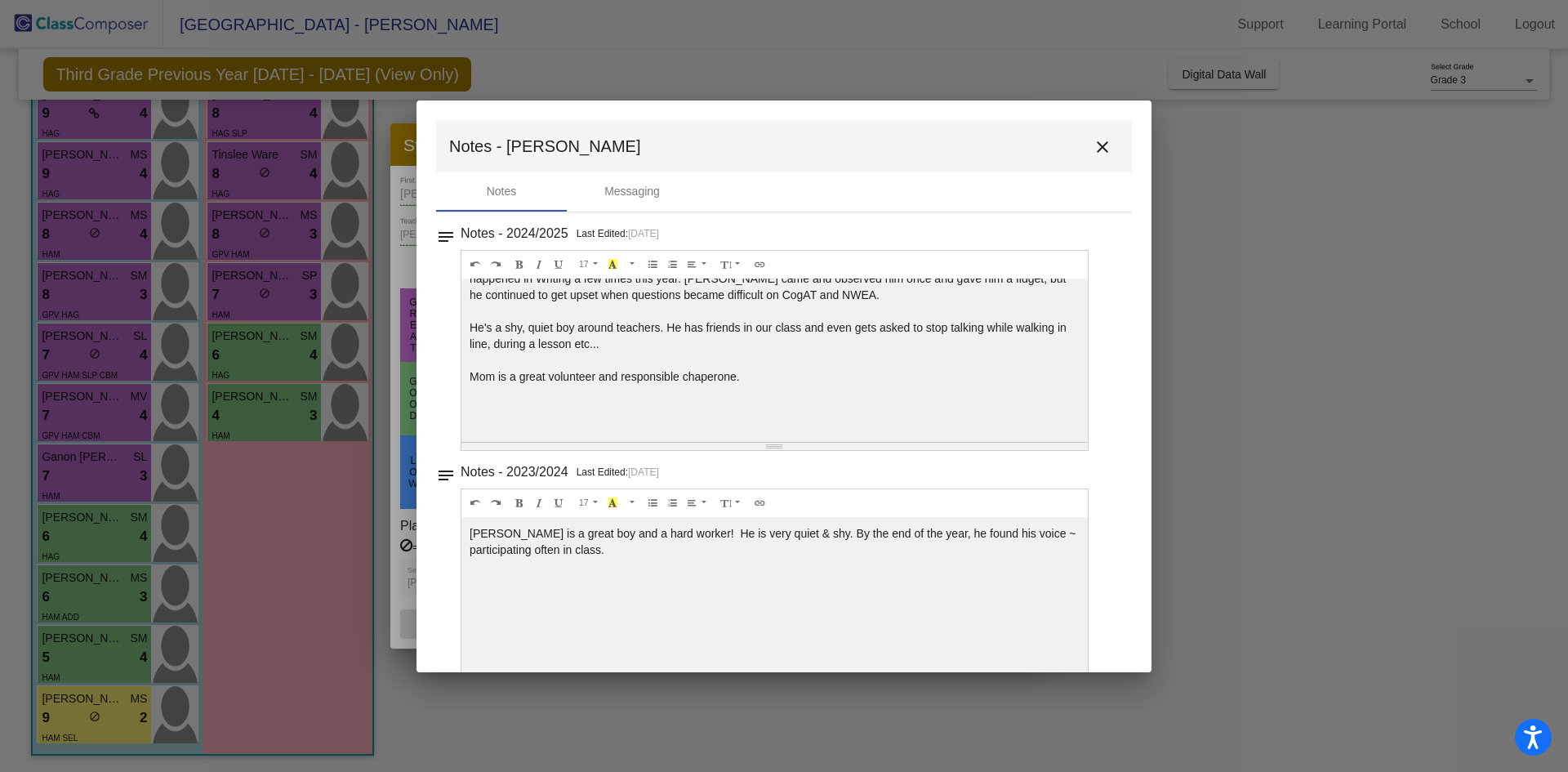
scroll to position [0, 0]
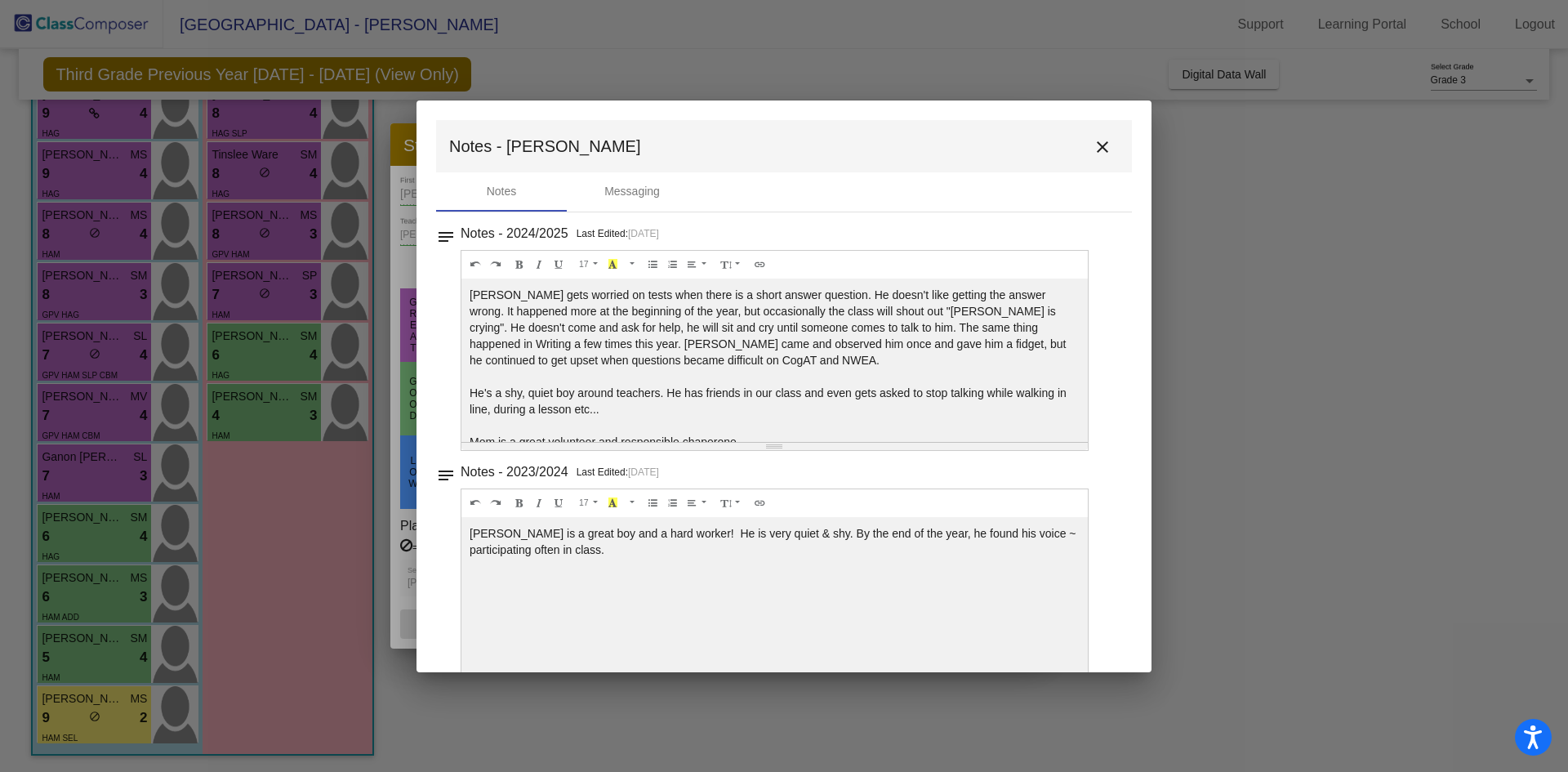
click at [1096, 147] on mat-icon "close" at bounding box center [1103, 147] width 19 height 19
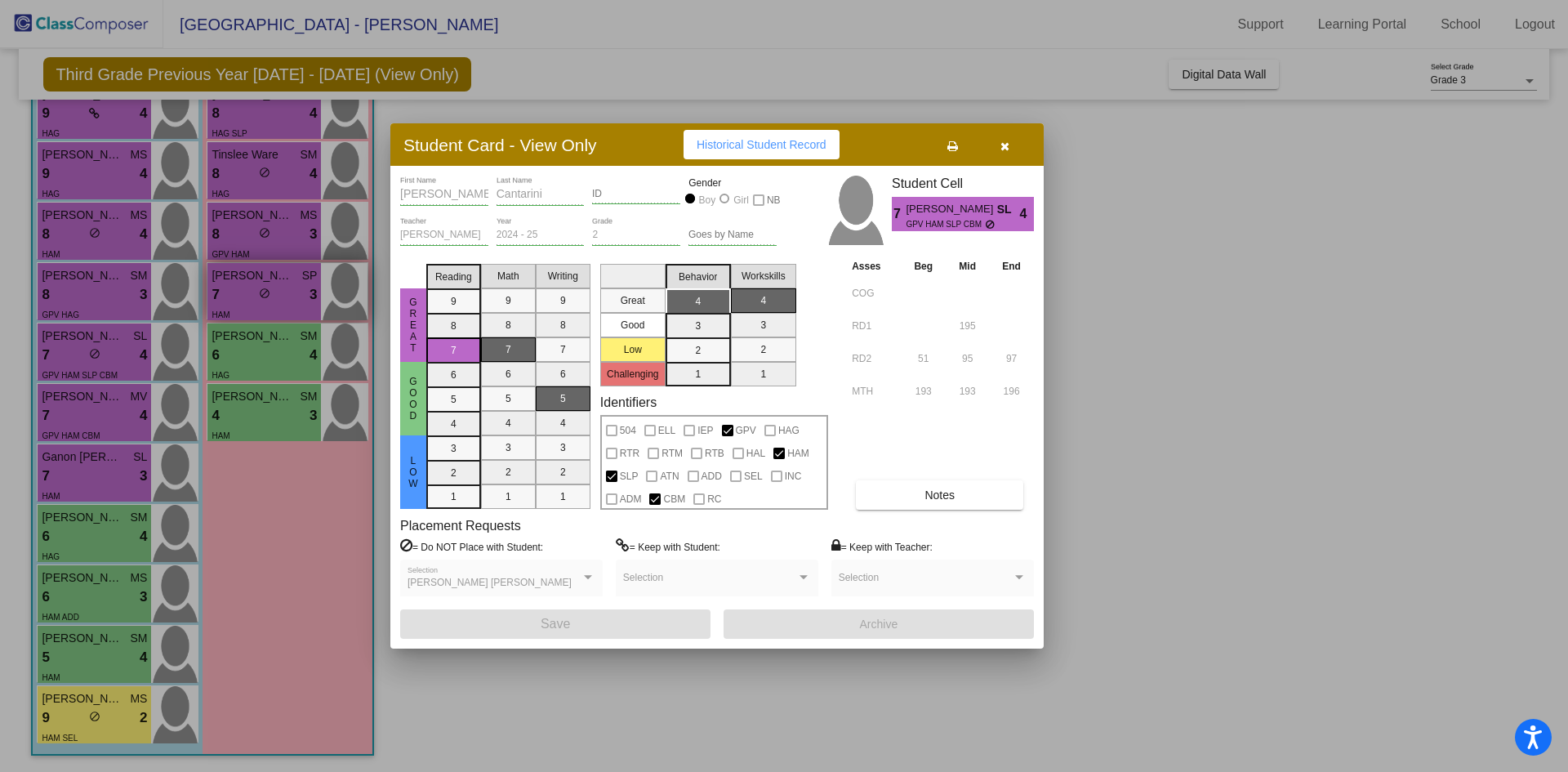
drag, startPoint x: 997, startPoint y: 144, endPoint x: 343, endPoint y: 312, distance: 675.2
click at [997, 142] on button "button" at bounding box center [1005, 145] width 53 height 30
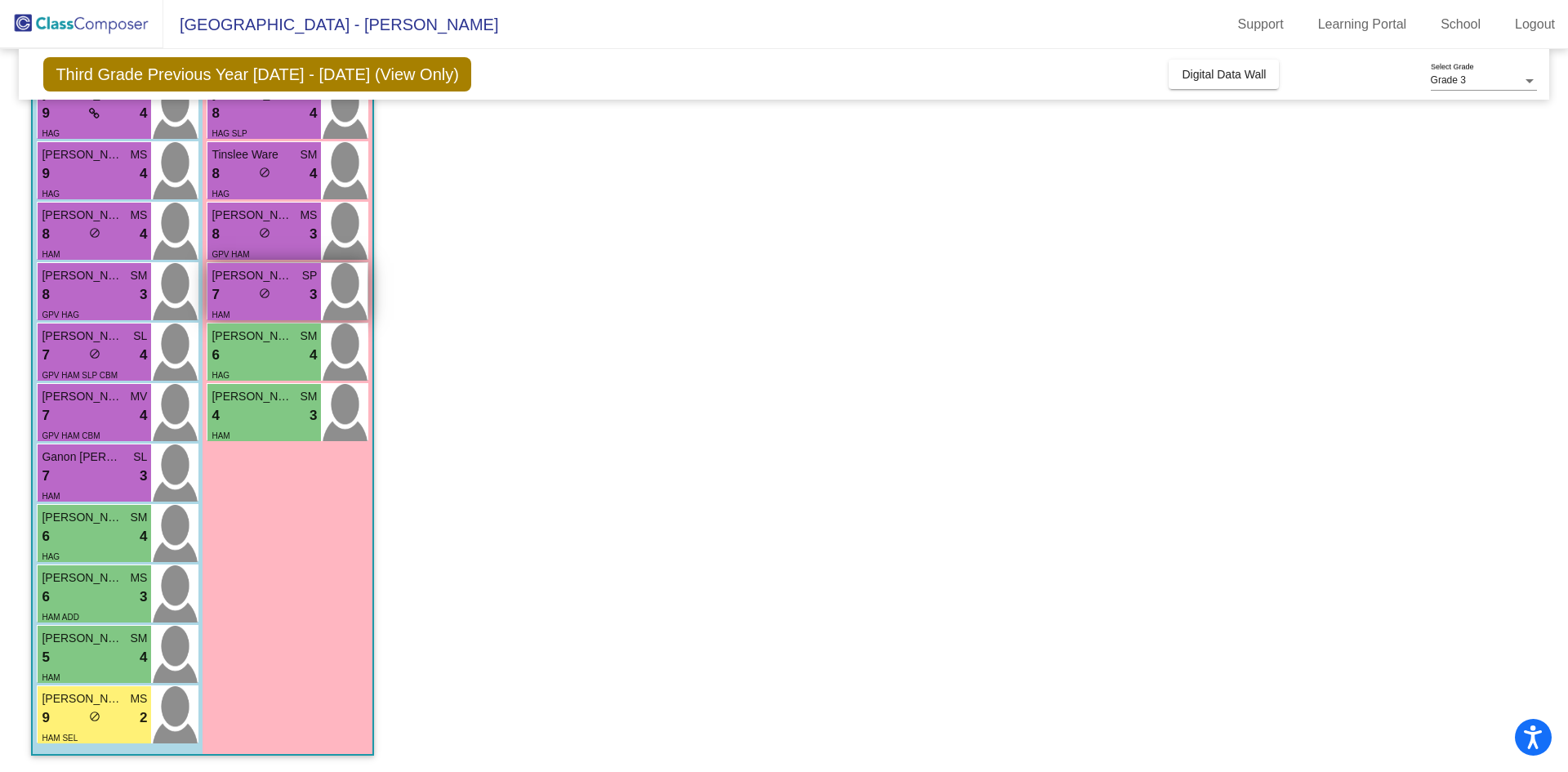
scroll to position [74, 0]
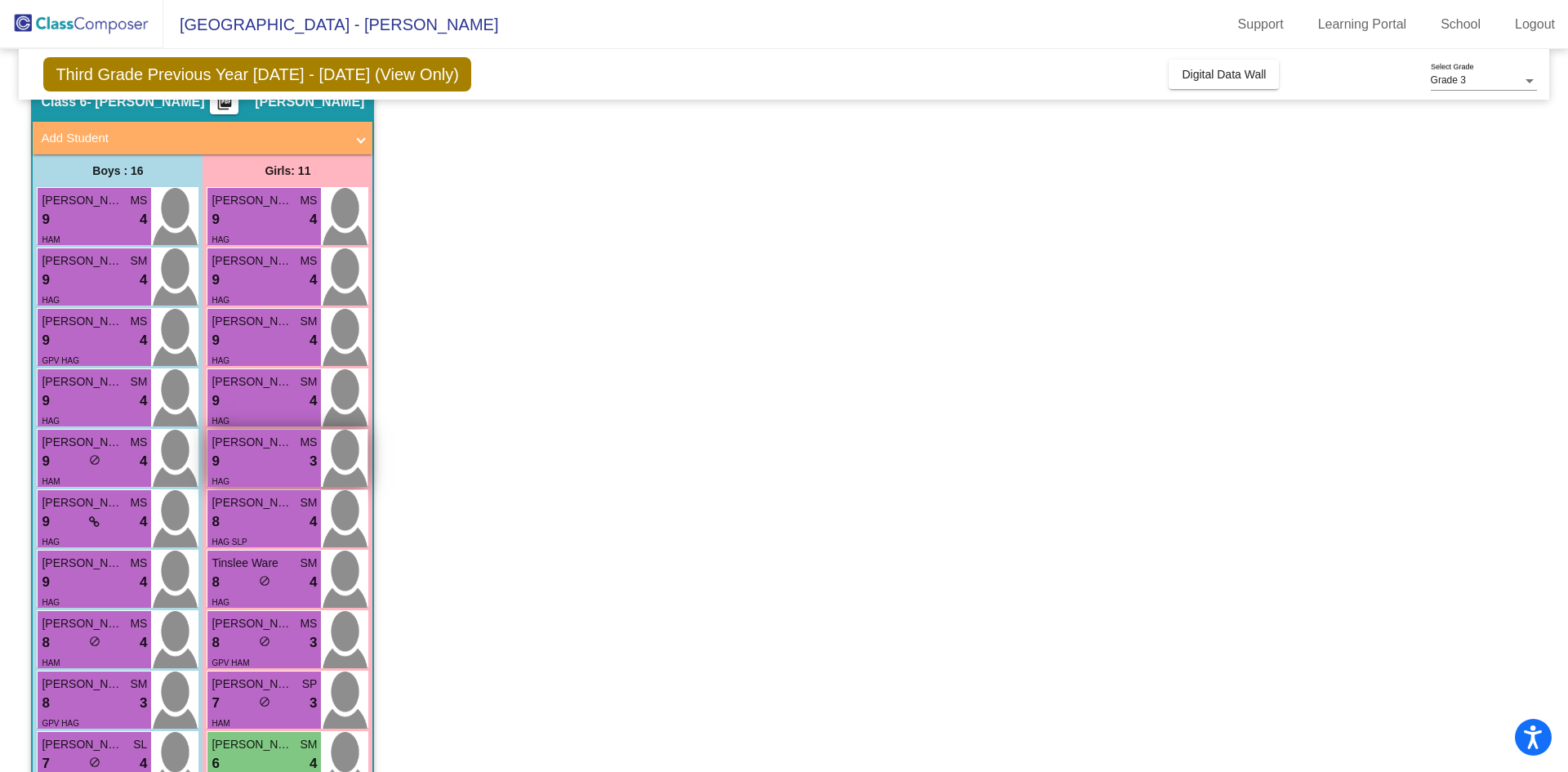
click at [294, 441] on div "Emma Beaghley MS" at bounding box center [264, 442] width 105 height 18
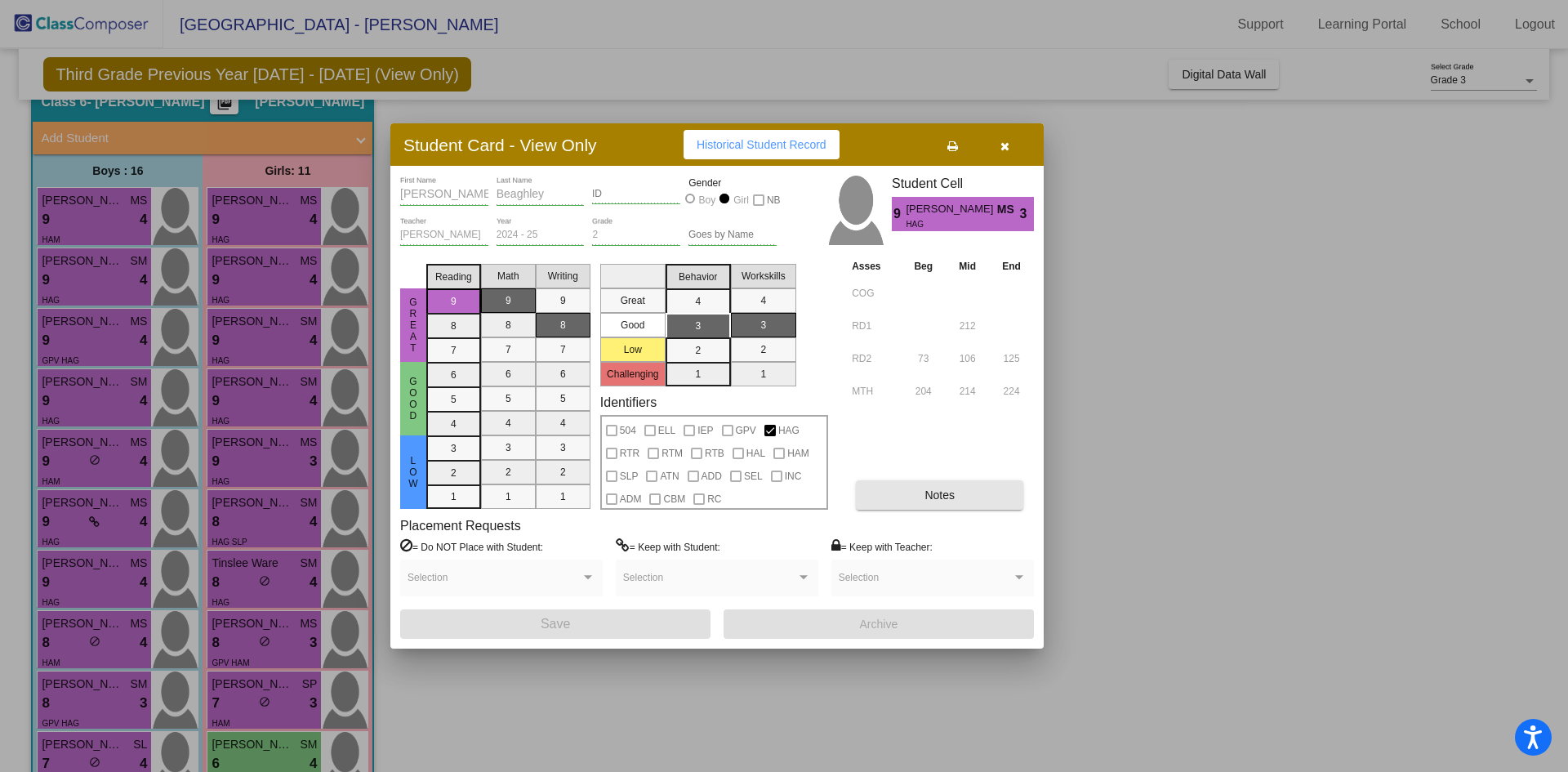
click at [880, 481] on button "Notes" at bounding box center [939, 495] width 167 height 30
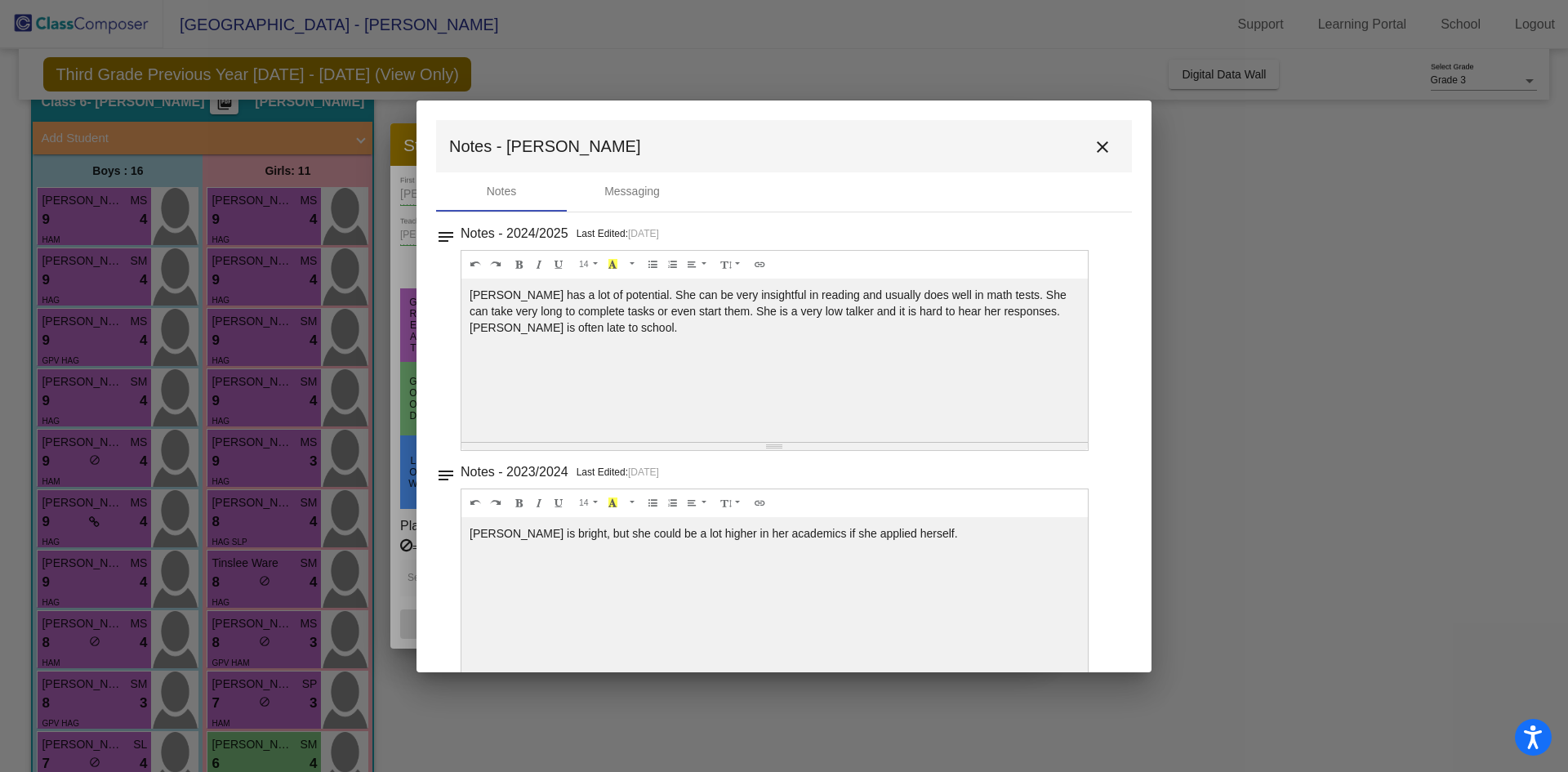
click at [1093, 148] on mat-icon "close" at bounding box center [1103, 147] width 19 height 19
